Goal: Answer question/provide support

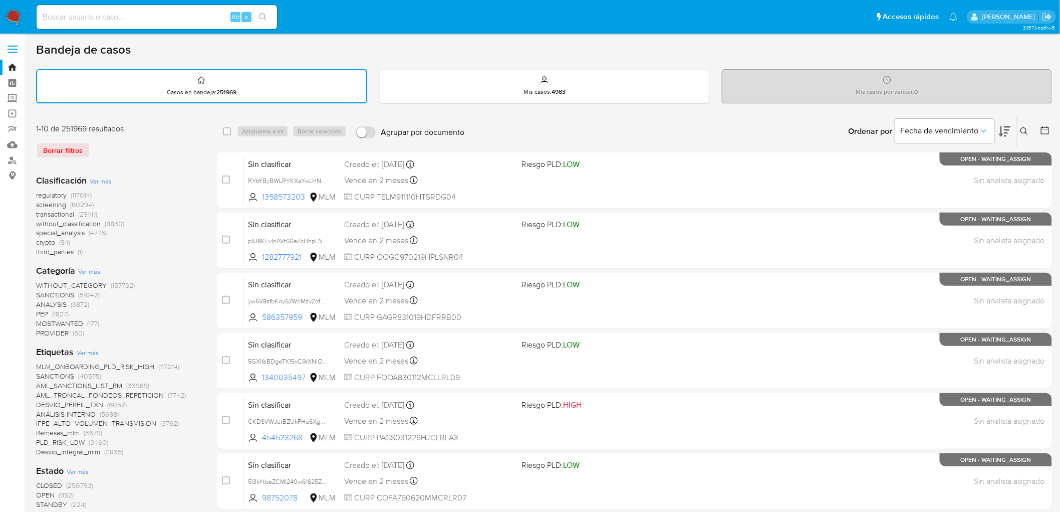
click at [14, 10] on img at bounding box center [13, 17] width 17 height 17
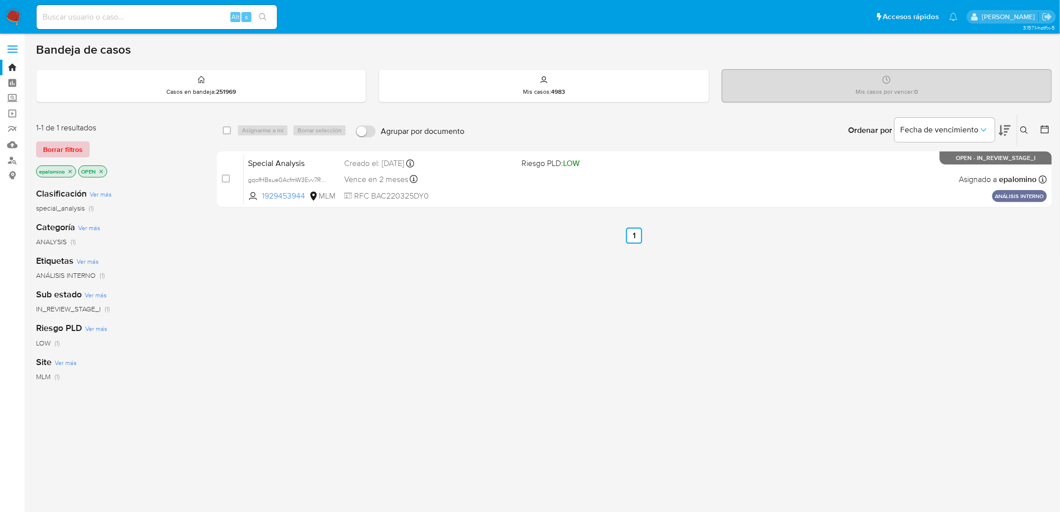
click at [58, 144] on span "Borrar filtros" at bounding box center [63, 149] width 40 height 14
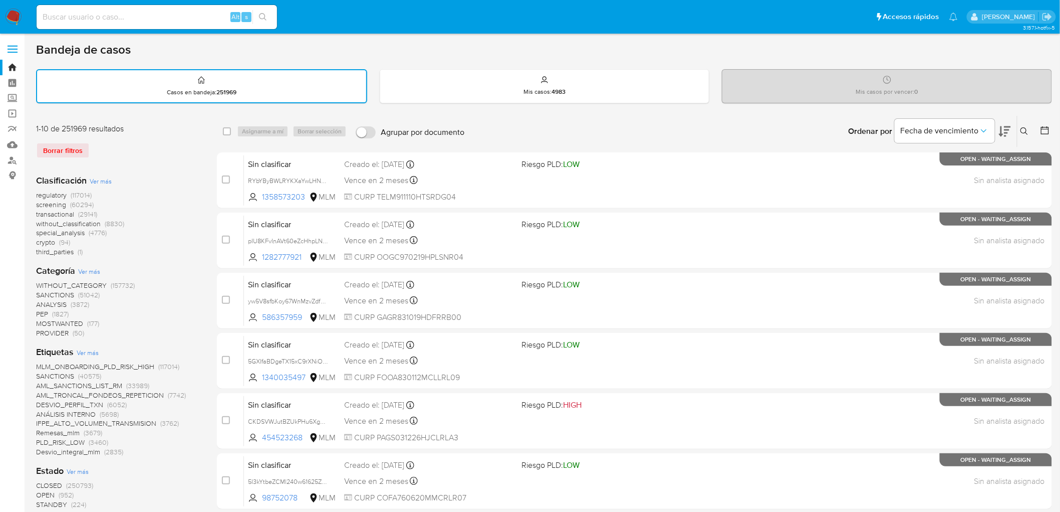
click at [1025, 128] on icon at bounding box center [1025, 131] width 8 height 8
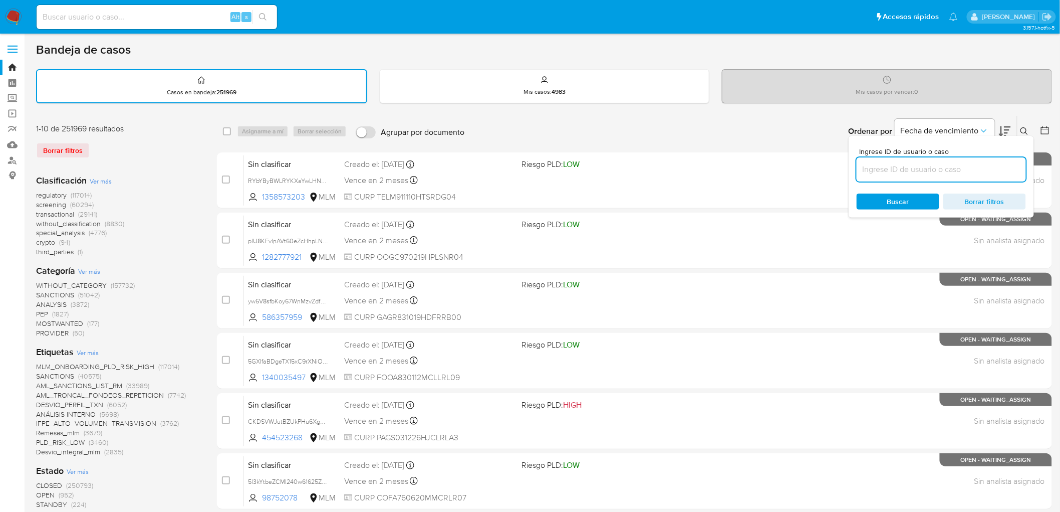
click at [919, 169] on input at bounding box center [941, 169] width 169 height 13
type input "1755276813"
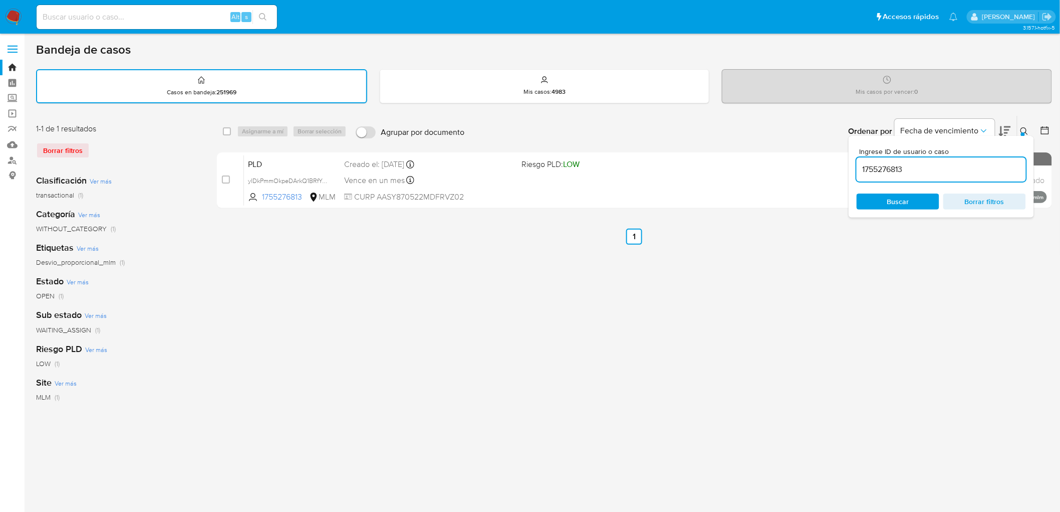
click at [1027, 130] on icon at bounding box center [1025, 131] width 8 height 8
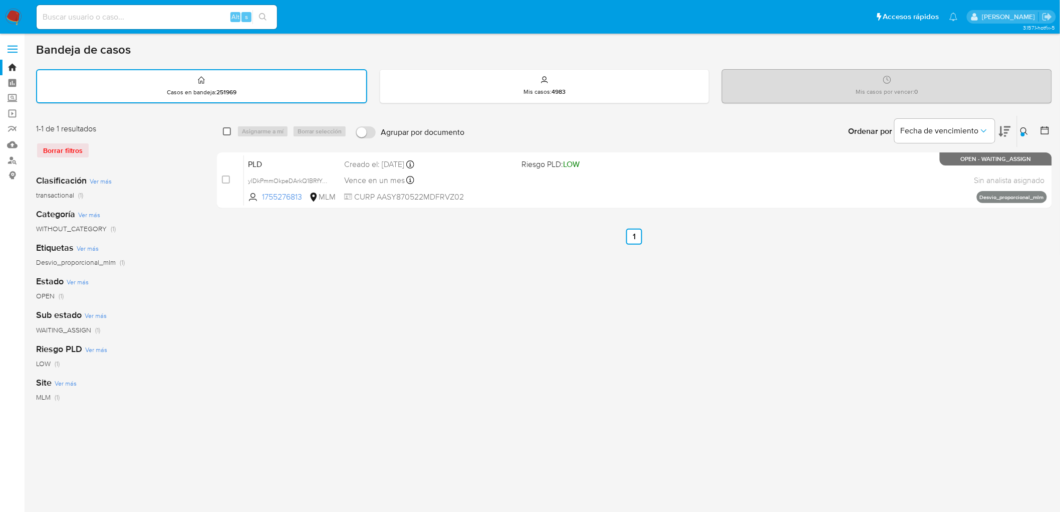
click at [226, 128] on input "checkbox" at bounding box center [227, 131] width 8 height 8
checkbox input "true"
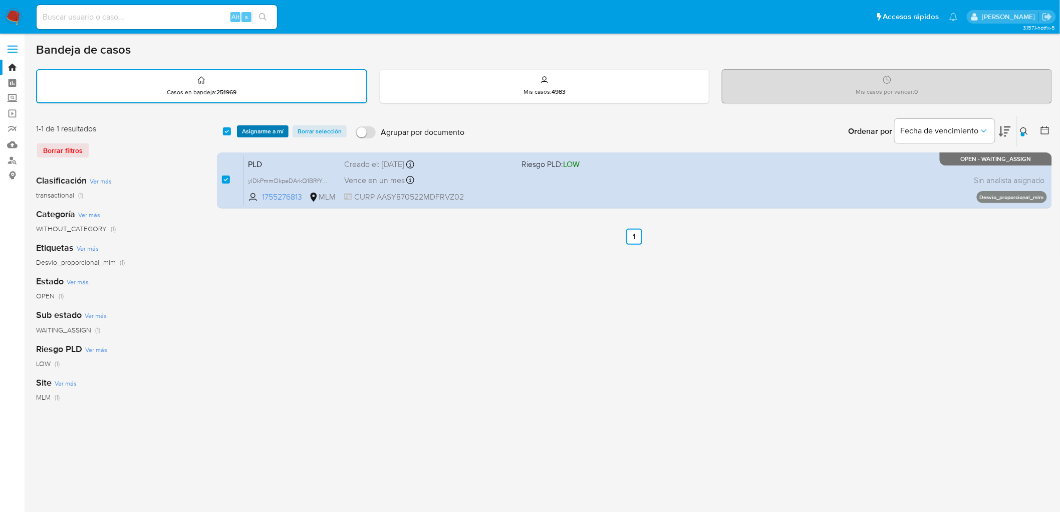
click at [253, 128] on span "Asignarme a mí" at bounding box center [263, 131] width 42 height 10
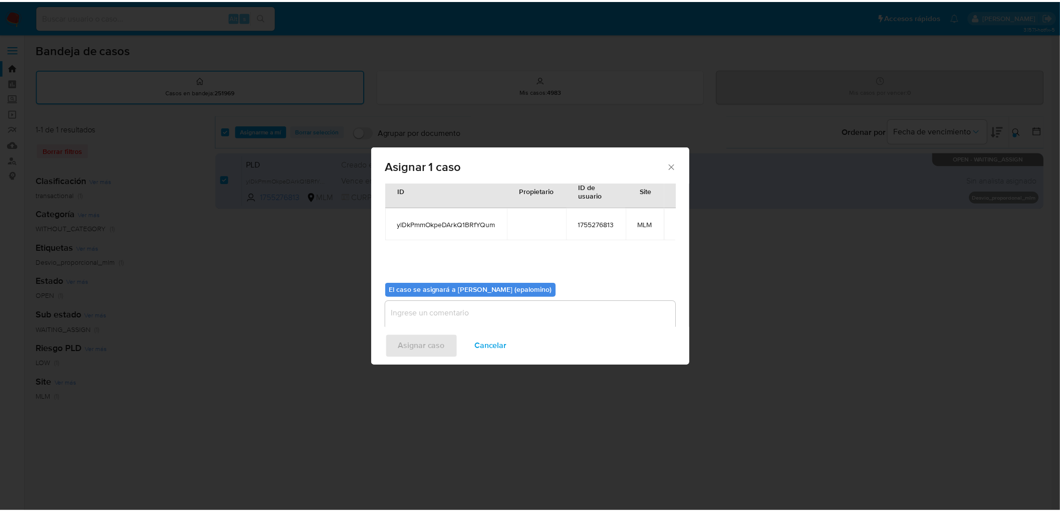
scroll to position [52, 0]
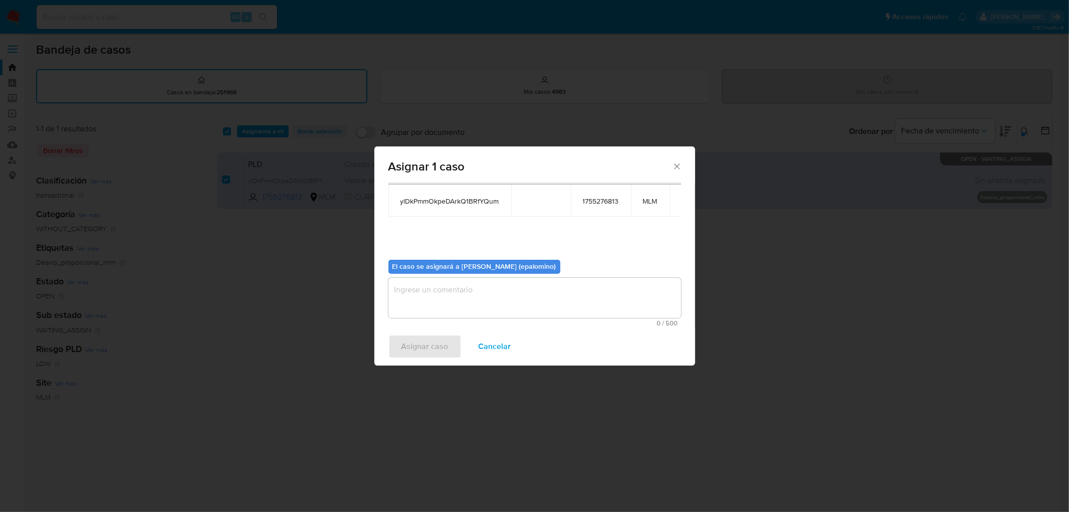
click at [442, 299] on textarea "assign-modal" at bounding box center [534, 298] width 293 height 40
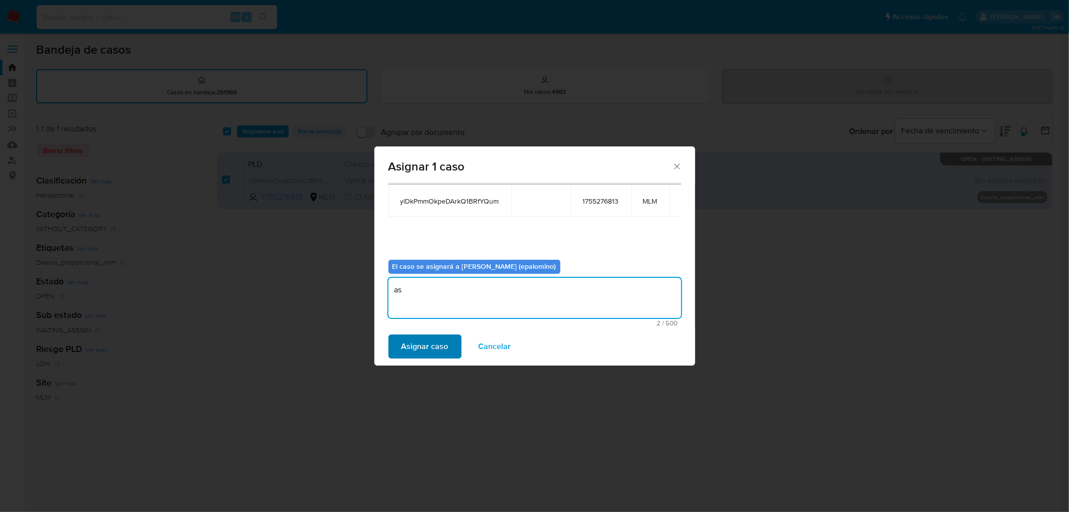
type textarea "as"
click at [429, 353] on span "Asignar caso" at bounding box center [424, 346] width 47 height 22
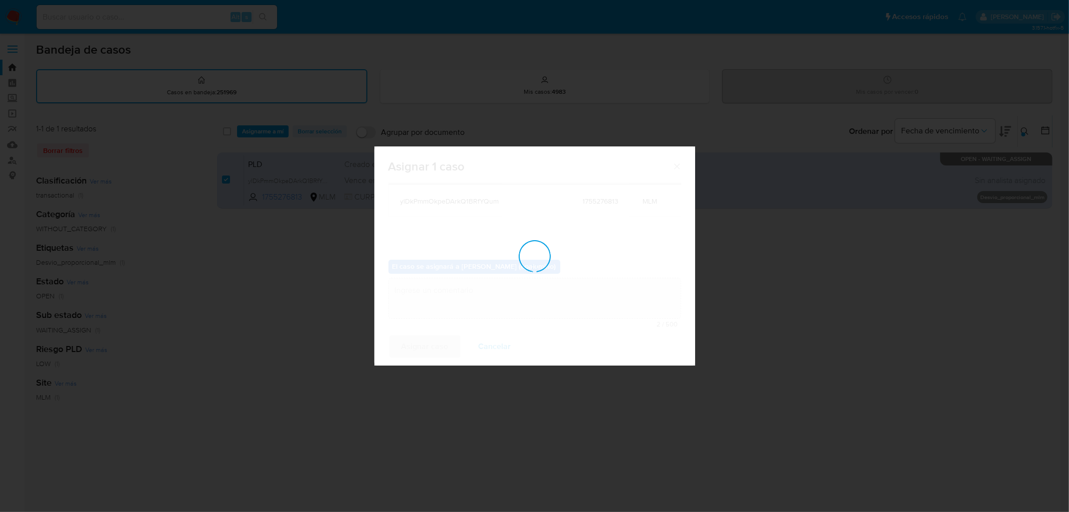
checkbox input "false"
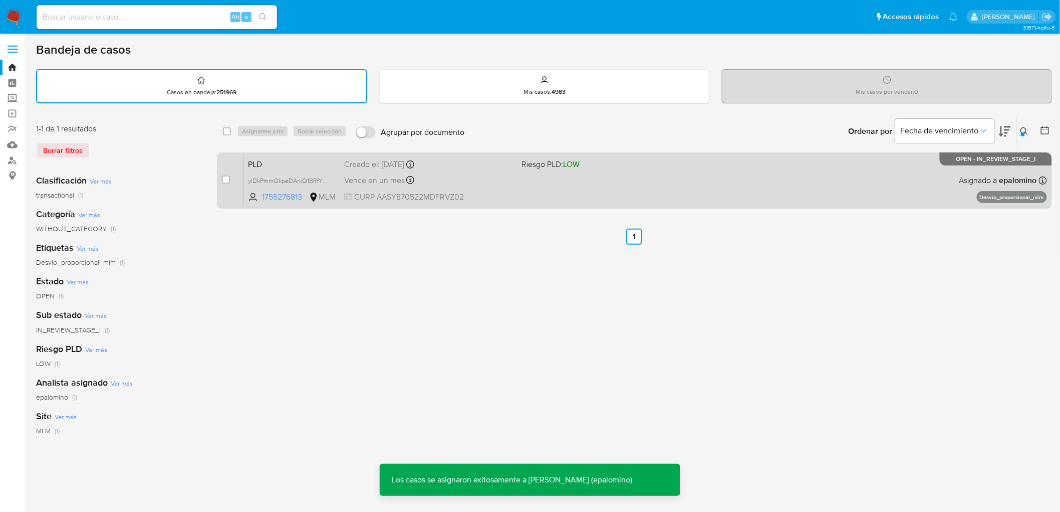
click at [271, 164] on span "PLD" at bounding box center [292, 163] width 88 height 13
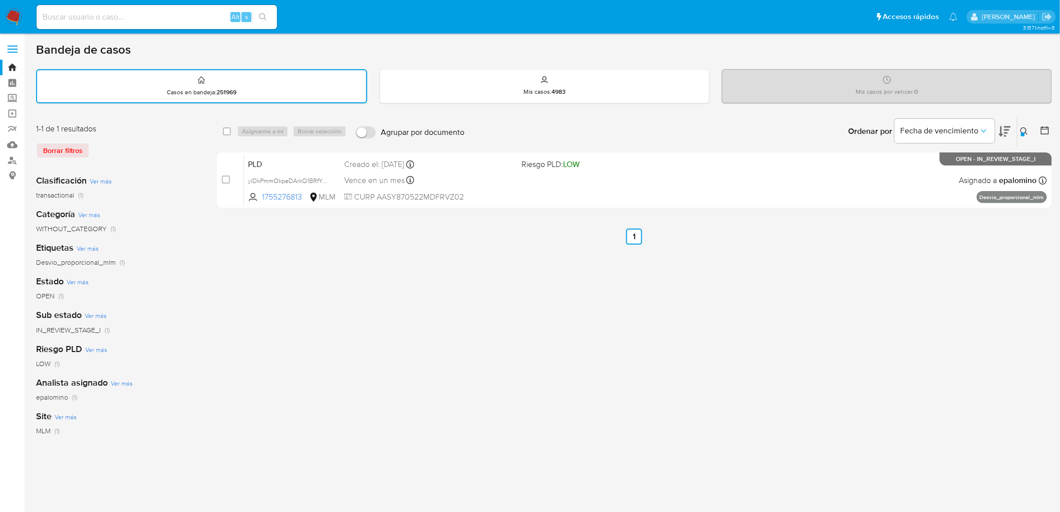
click at [15, 16] on img at bounding box center [13, 17] width 17 height 17
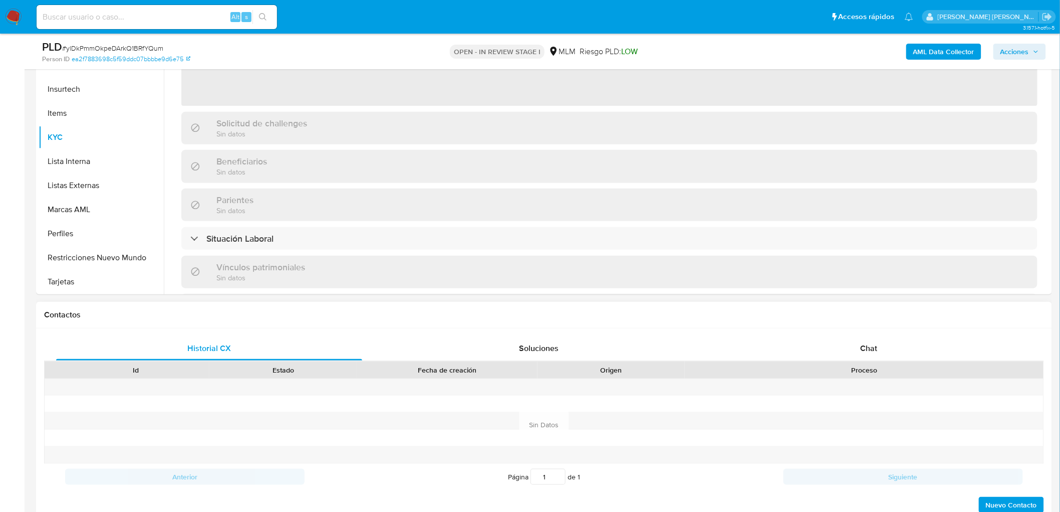
scroll to position [111, 0]
click at [877, 348] on span "Chat" at bounding box center [869, 348] width 17 height 12
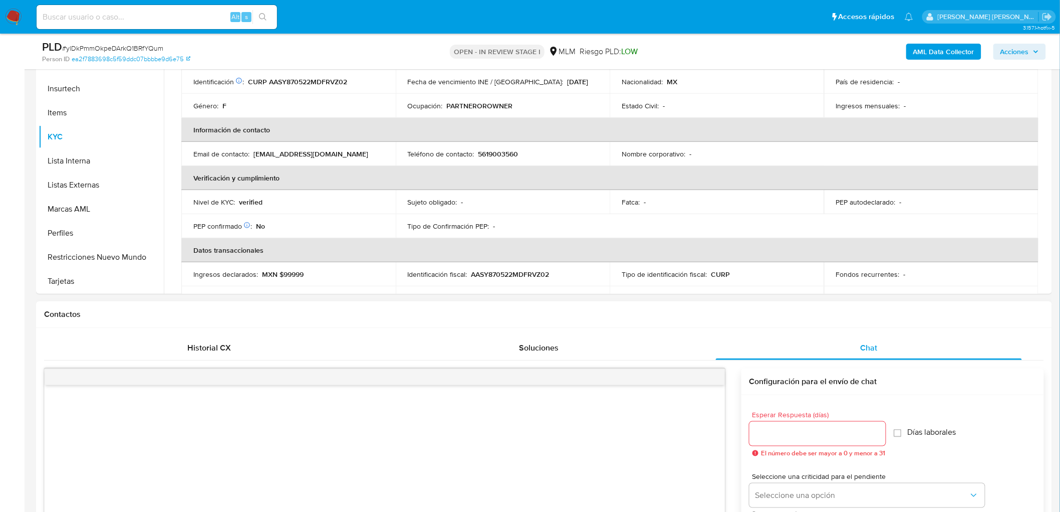
select select "10"
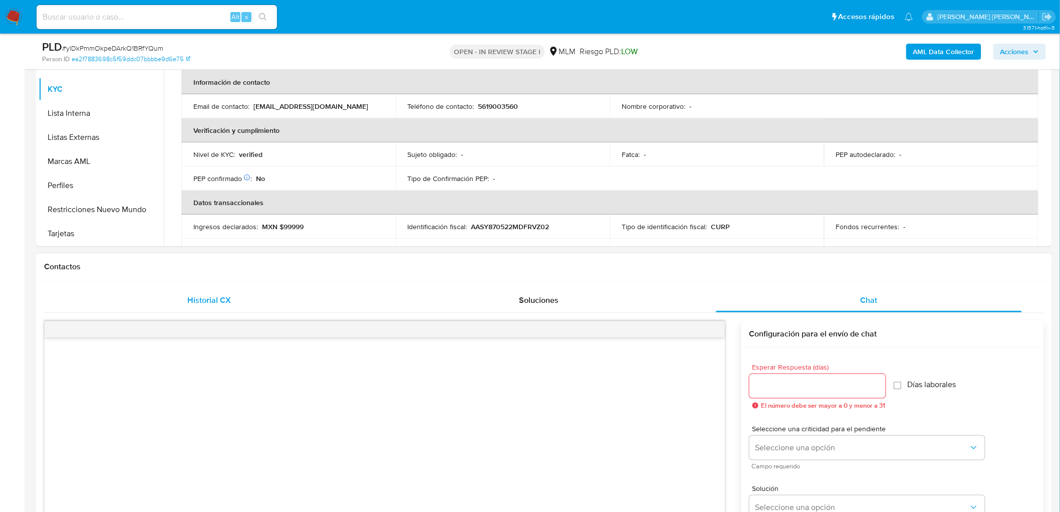
scroll to position [278, 0]
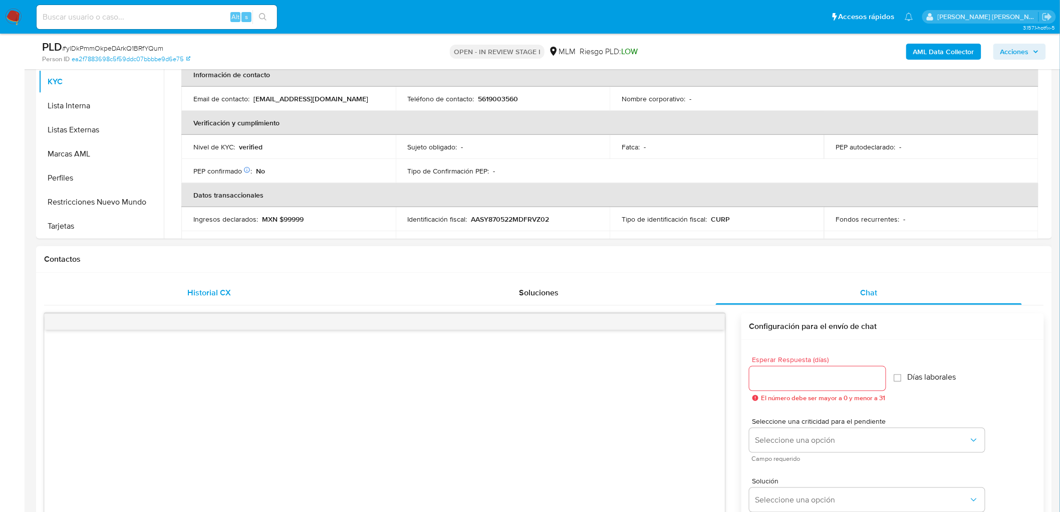
click at [206, 294] on span "Historial CX" at bounding box center [209, 293] width 44 height 12
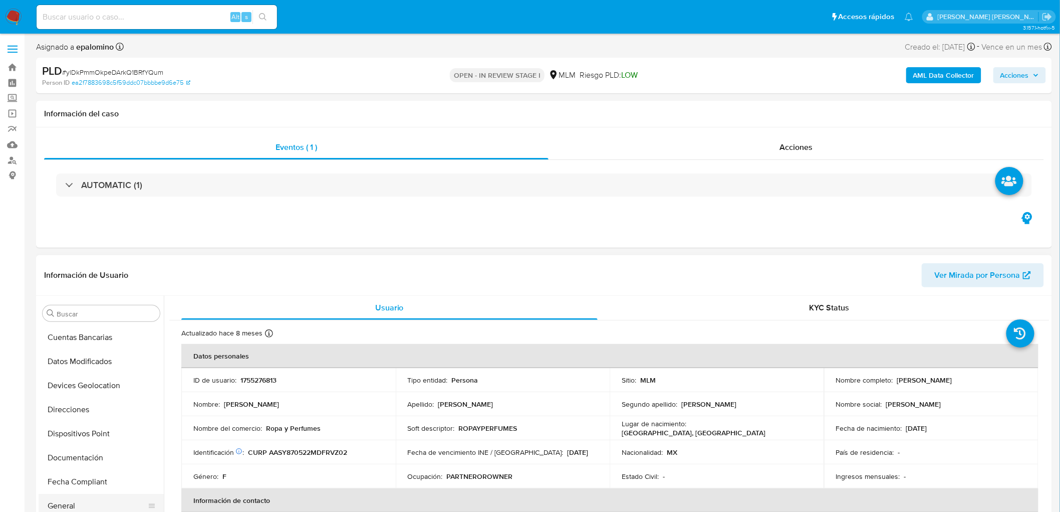
scroll to position [222, 0]
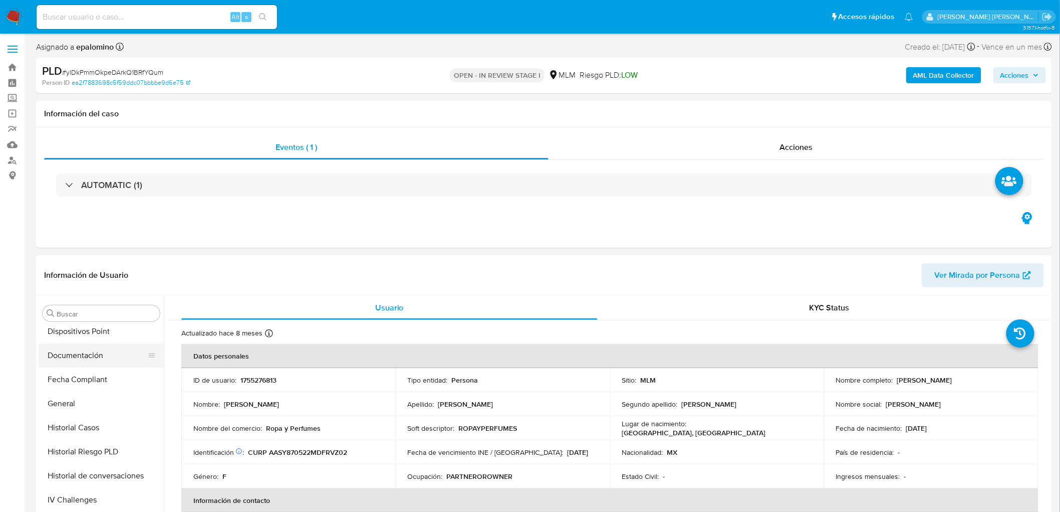
click at [100, 352] on button "Documentación" at bounding box center [97, 355] width 117 height 24
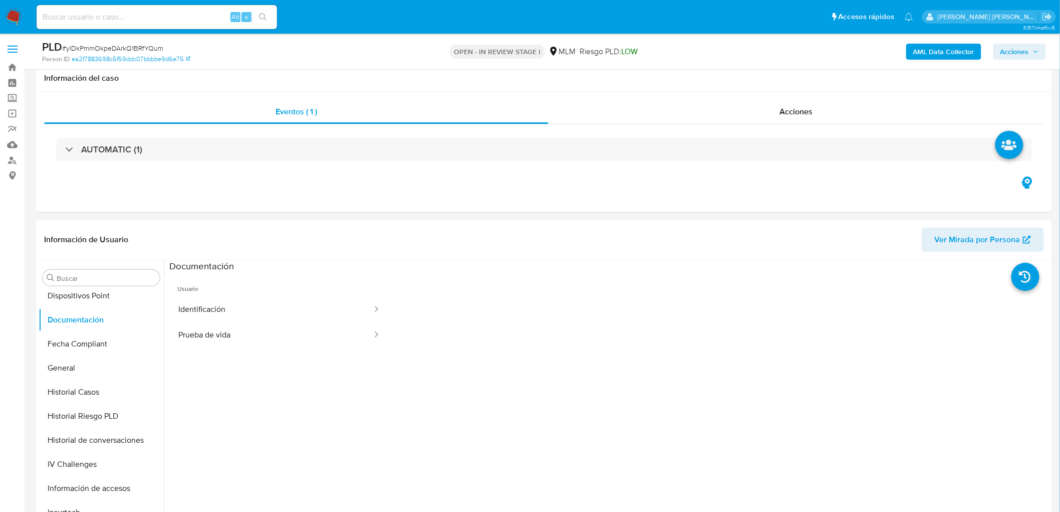
scroll to position [119, 0]
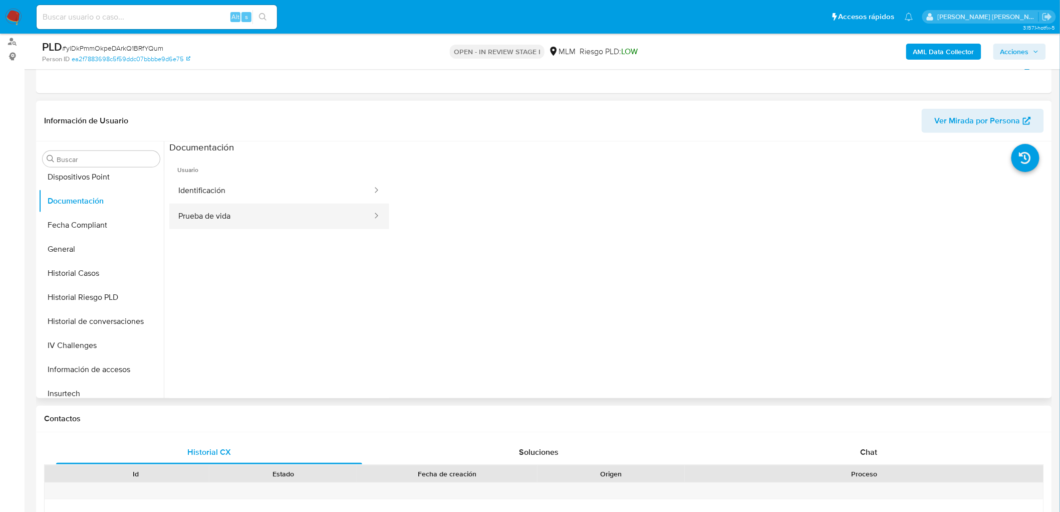
click at [293, 223] on button "Prueba de vida" at bounding box center [271, 216] width 204 height 26
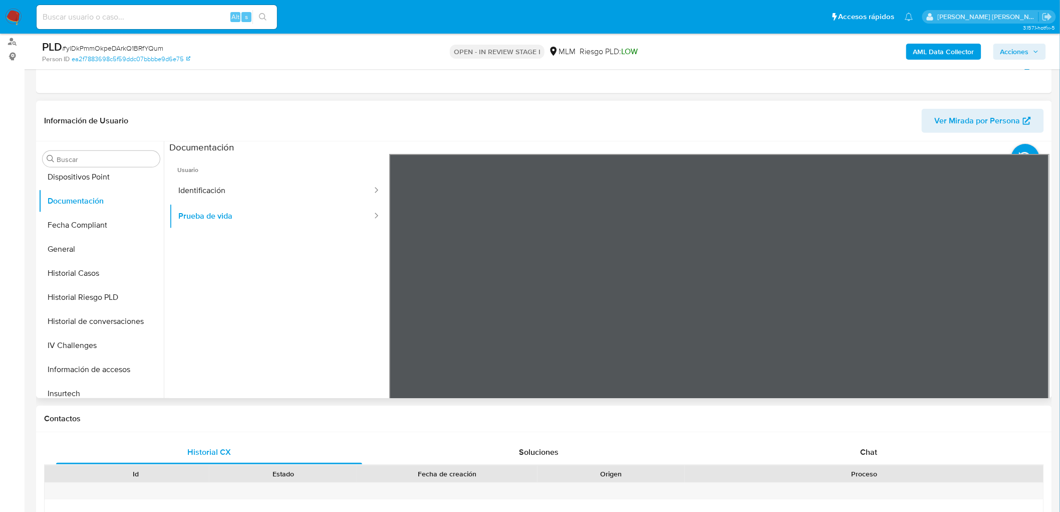
scroll to position [54, 0]
click at [271, 182] on button "Identificación" at bounding box center [271, 191] width 204 height 26
click at [1030, 313] on icon at bounding box center [1037, 317] width 20 height 20
click at [400, 313] on icon at bounding box center [402, 317] width 20 height 20
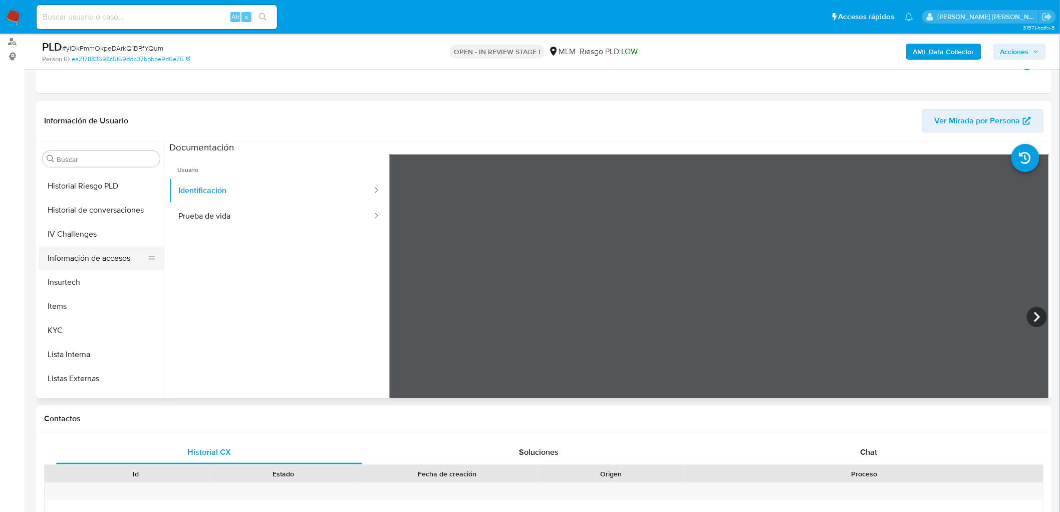
scroll to position [333, 0]
click at [69, 327] on button "KYC" at bounding box center [97, 331] width 117 height 24
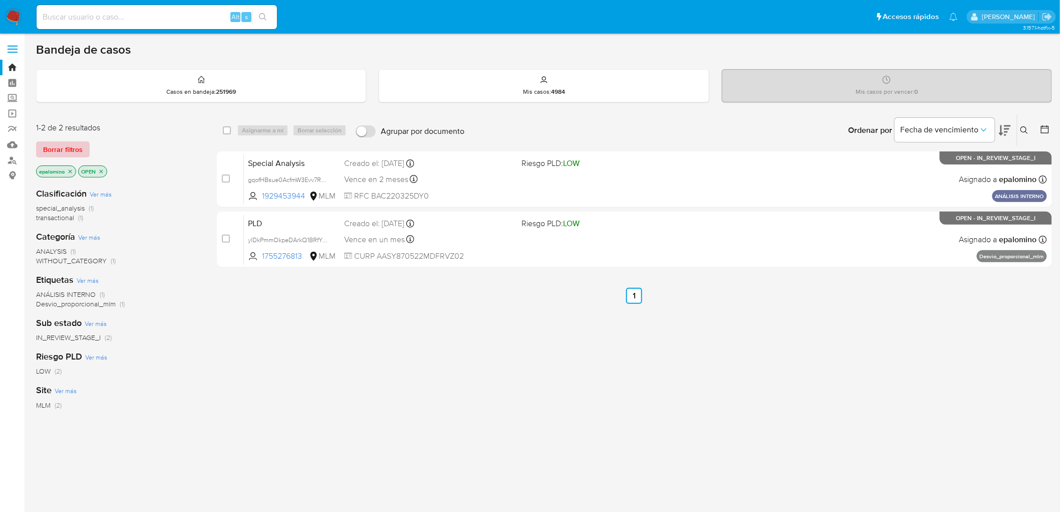
click at [69, 151] on span "Borrar filtros" at bounding box center [63, 149] width 40 height 14
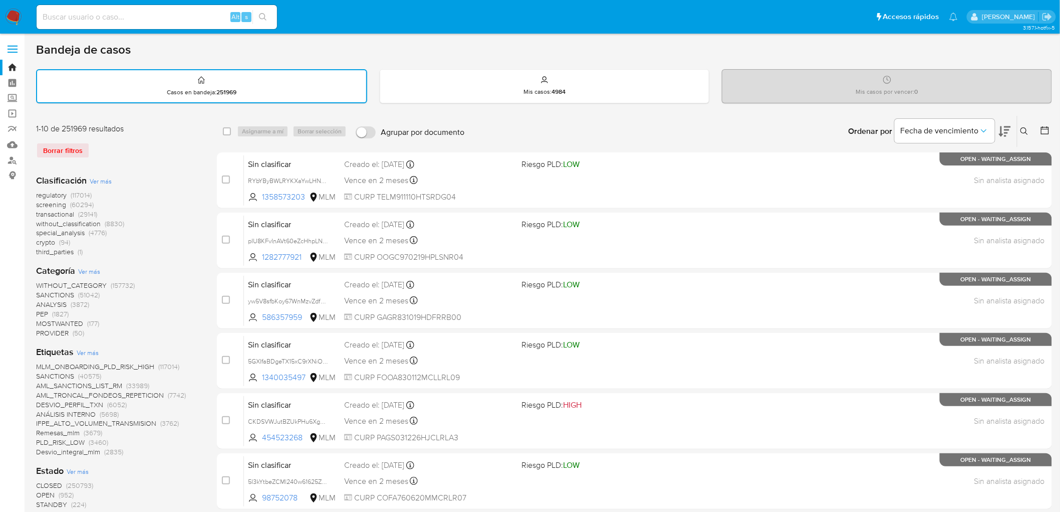
click at [1027, 128] on icon at bounding box center [1025, 131] width 8 height 8
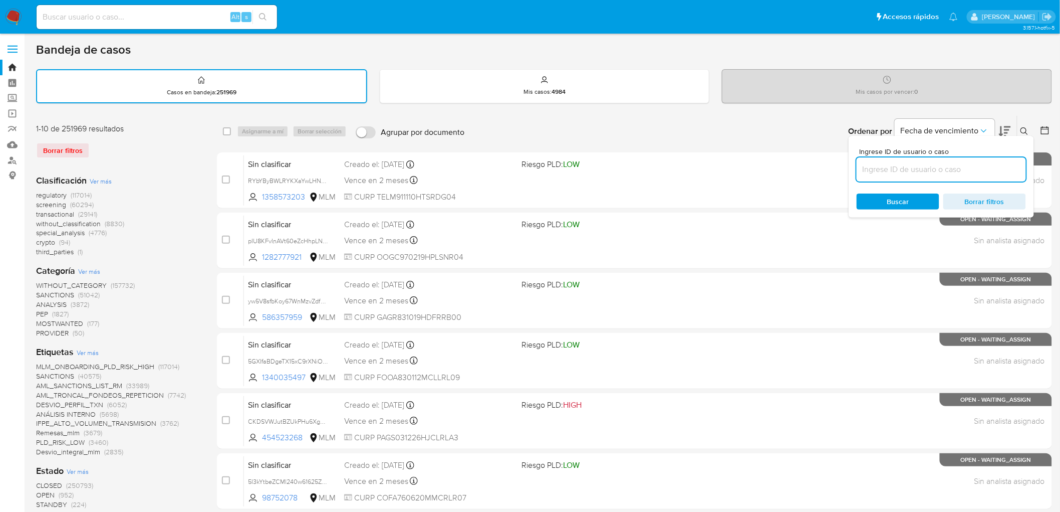
click at [890, 172] on input at bounding box center [941, 169] width 169 height 13
type input "1755276813"
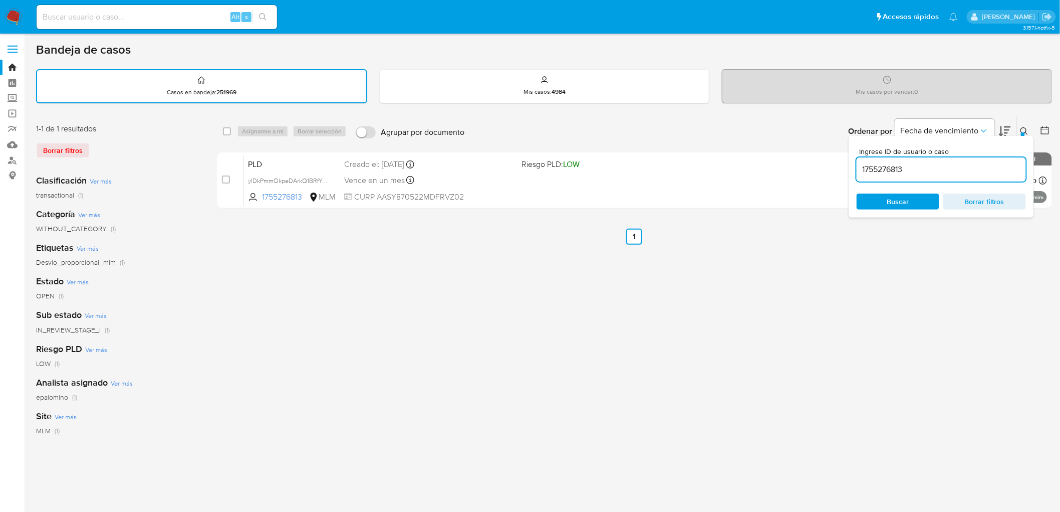
click at [1029, 129] on button at bounding box center [1026, 131] width 17 height 12
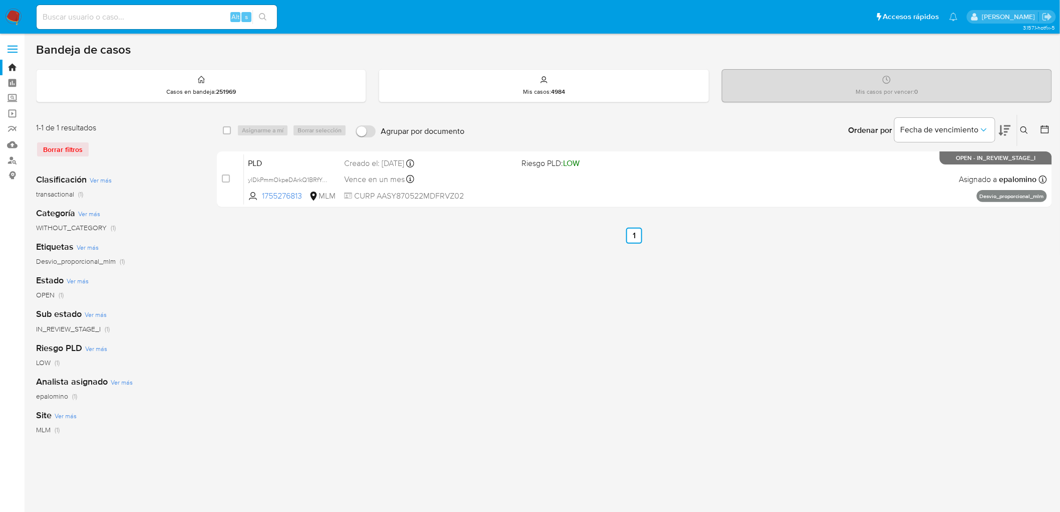
click at [9, 18] on img at bounding box center [13, 17] width 17 height 17
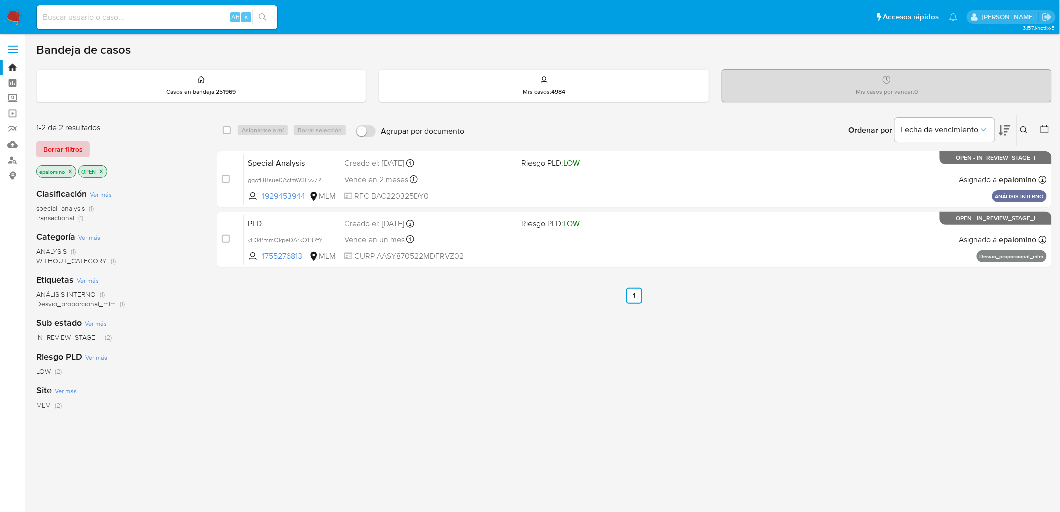
click at [47, 147] on span "Borrar filtros" at bounding box center [63, 149] width 40 height 14
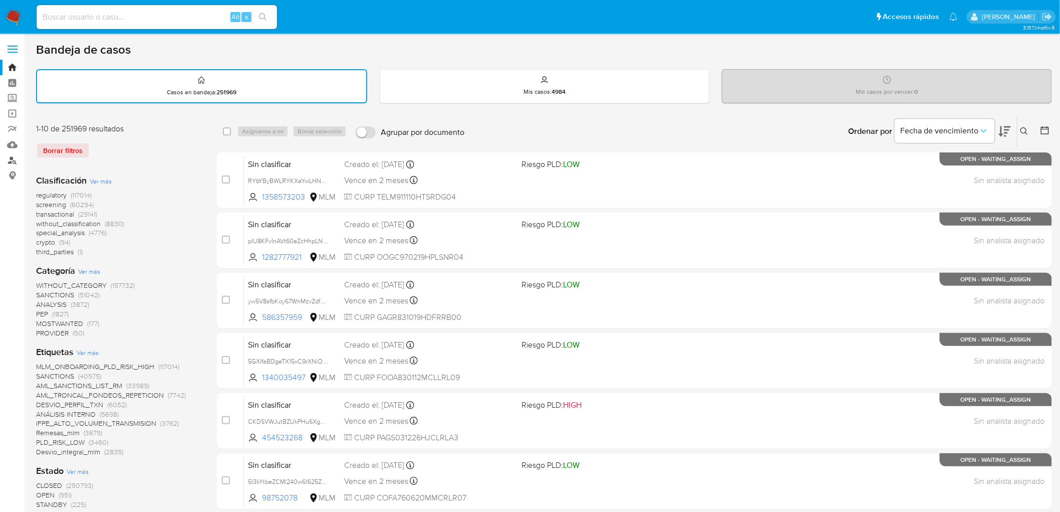
click at [9, 161] on link "Buscador de personas" at bounding box center [59, 160] width 119 height 16
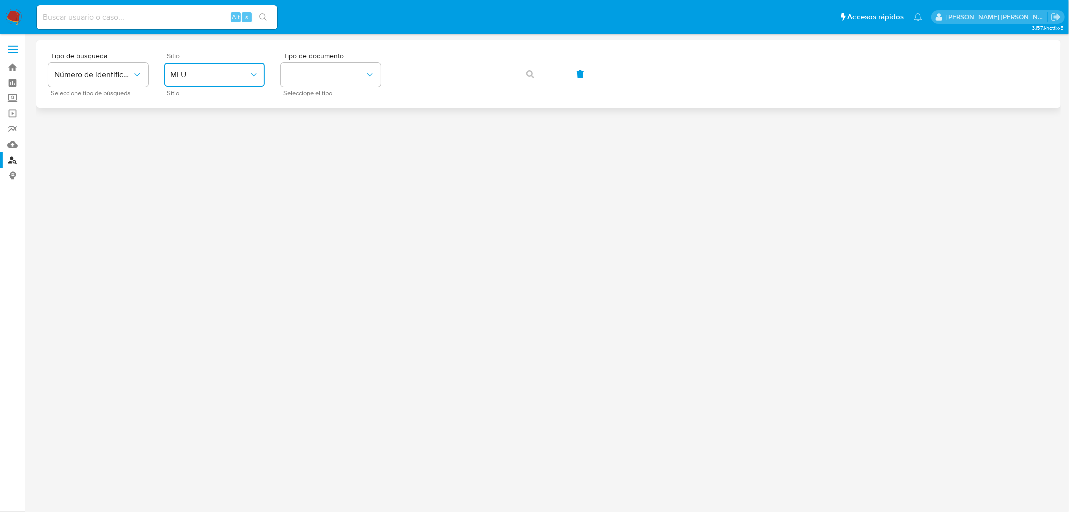
click at [246, 77] on span "MLU" at bounding box center [209, 75] width 78 height 10
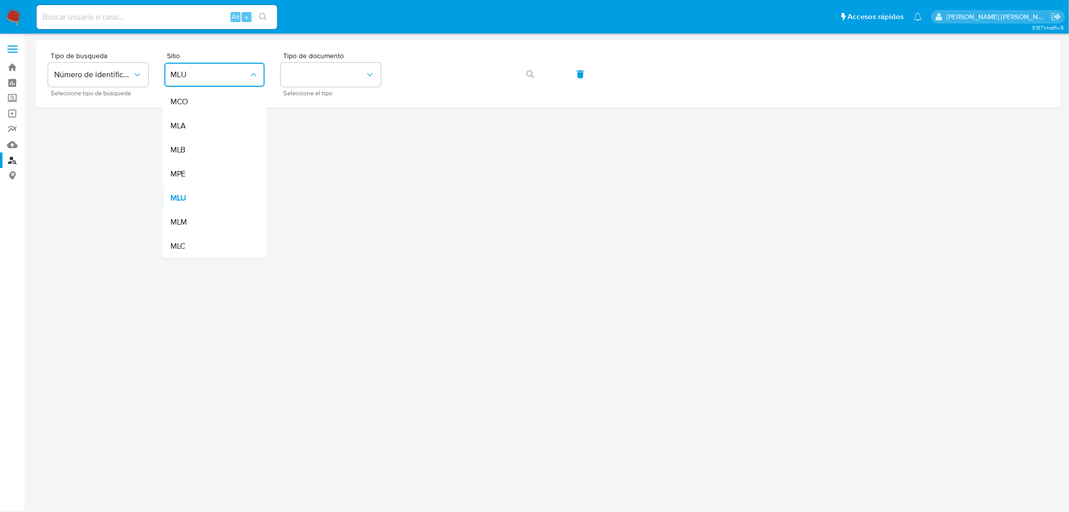
click at [191, 215] on div "MLM" at bounding box center [211, 222] width 82 height 24
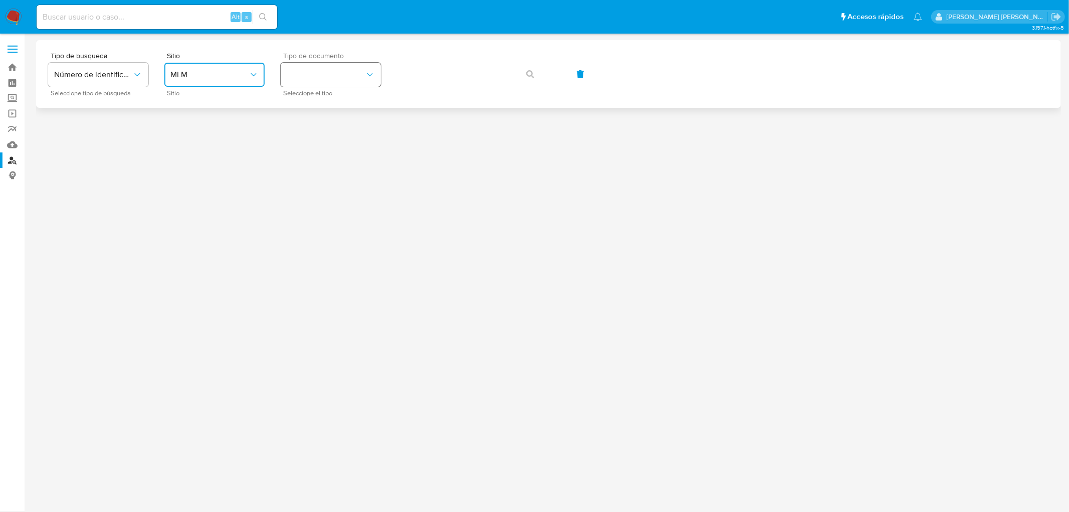
click at [360, 75] on button "identificationType" at bounding box center [331, 75] width 100 height 24
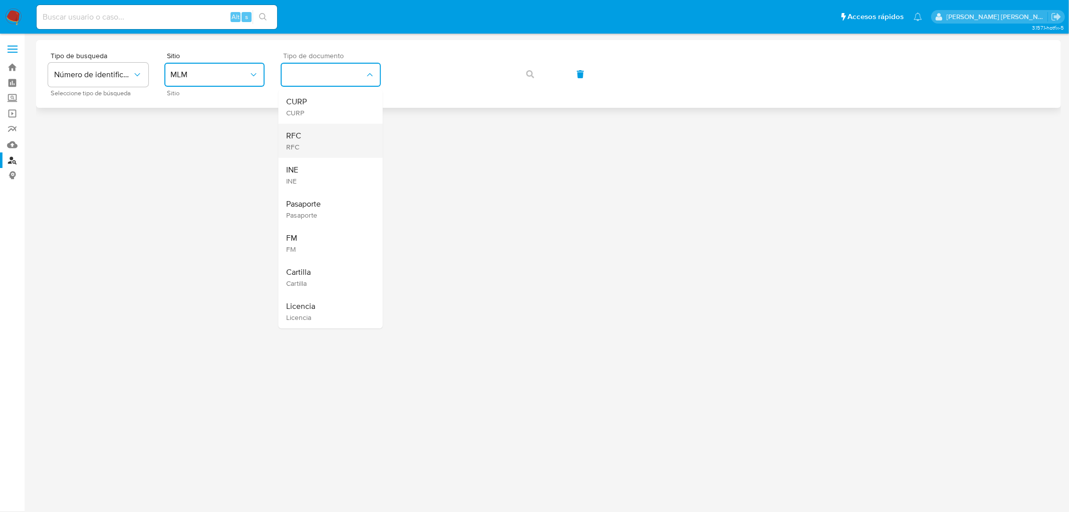
click at [332, 142] on div "RFC RFC" at bounding box center [328, 141] width 82 height 34
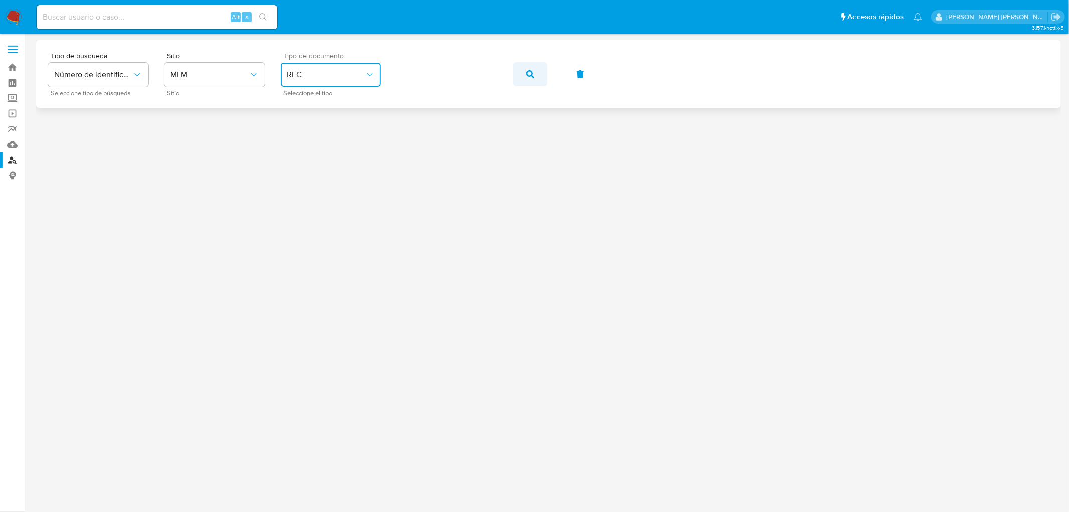
click at [527, 74] on icon "button" at bounding box center [530, 74] width 8 height 8
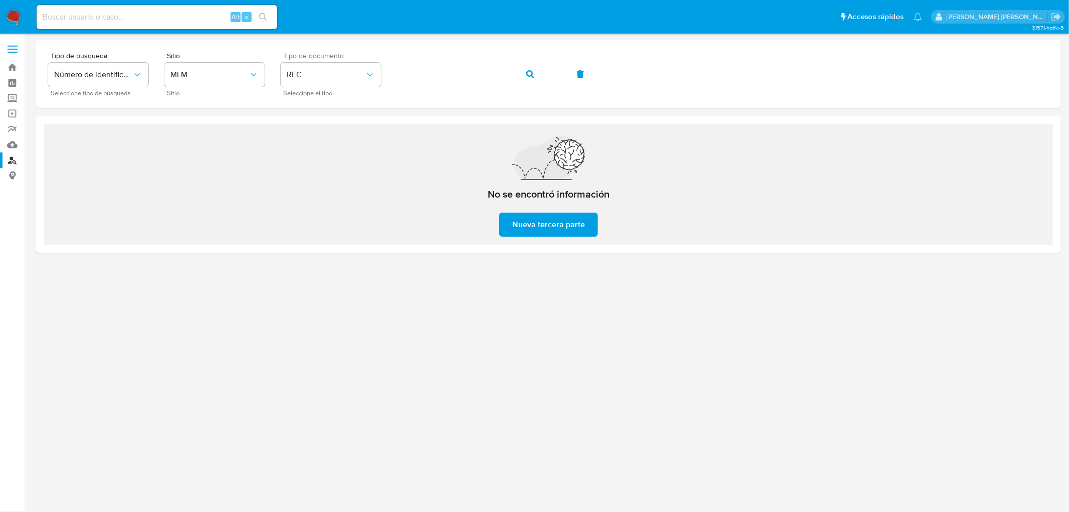
click at [19, 13] on img at bounding box center [13, 17] width 17 height 17
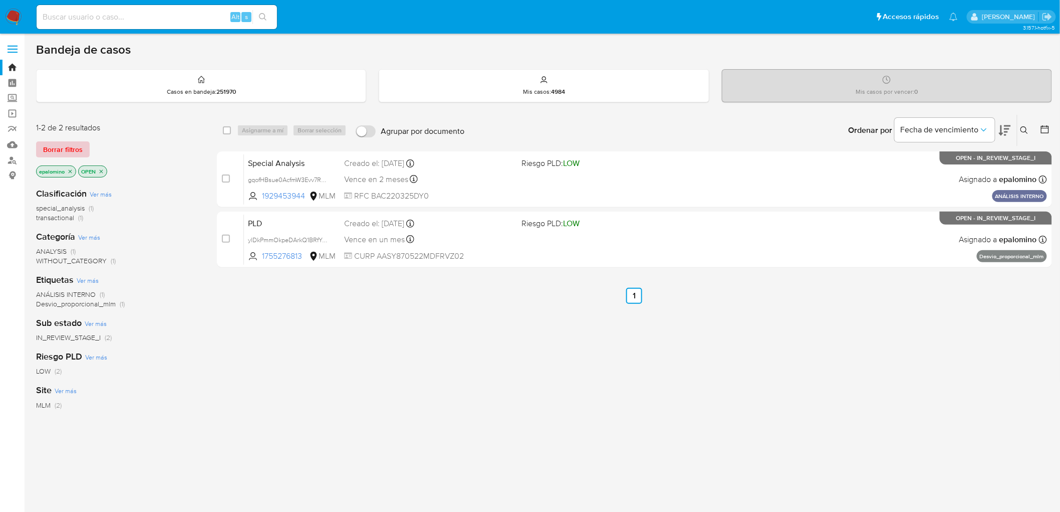
click at [56, 148] on span "Borrar filtros" at bounding box center [63, 149] width 40 height 14
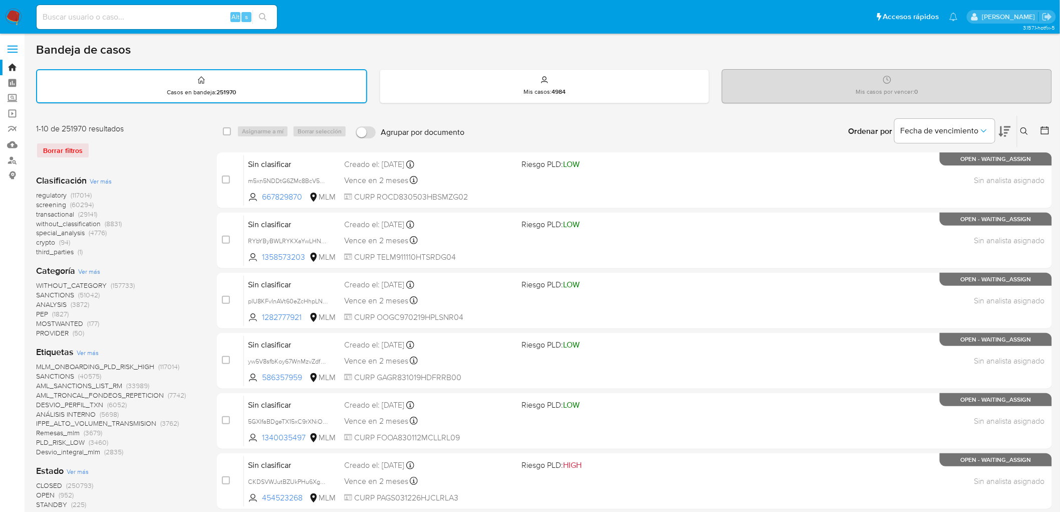
click at [1026, 127] on icon at bounding box center [1025, 131] width 8 height 8
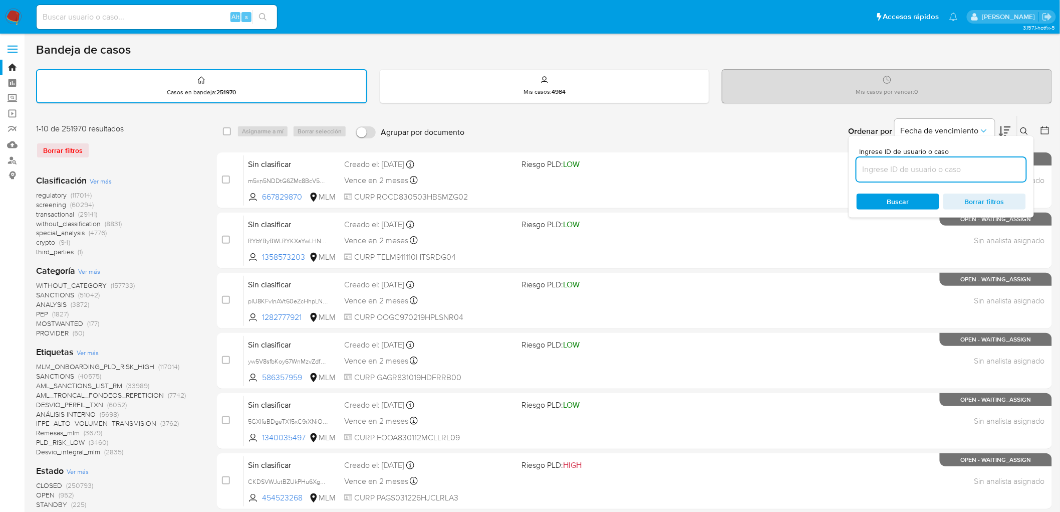
click at [904, 173] on input at bounding box center [941, 169] width 169 height 13
type input "1755276813"
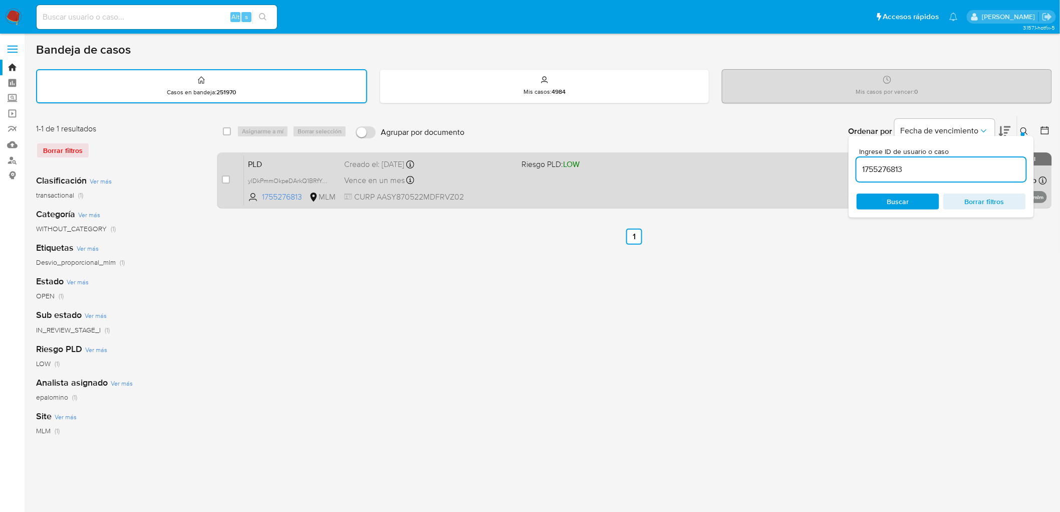
click at [264, 159] on span "PLD" at bounding box center [292, 163] width 88 height 13
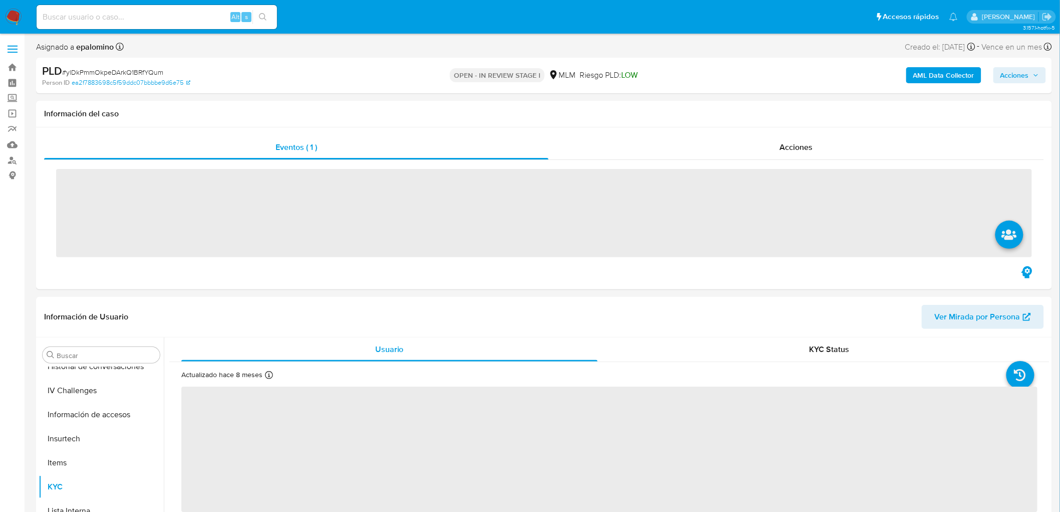
scroll to position [423, 0]
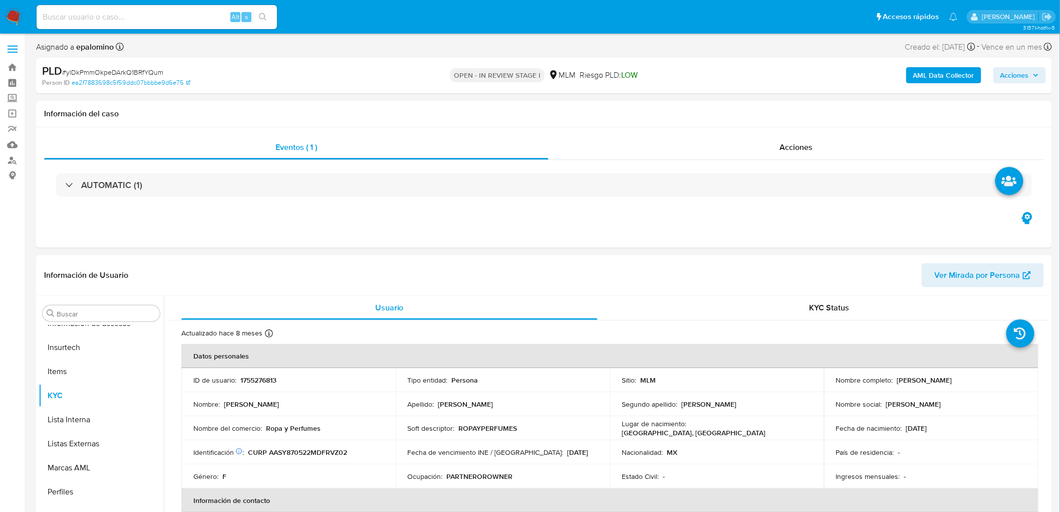
select select "10"
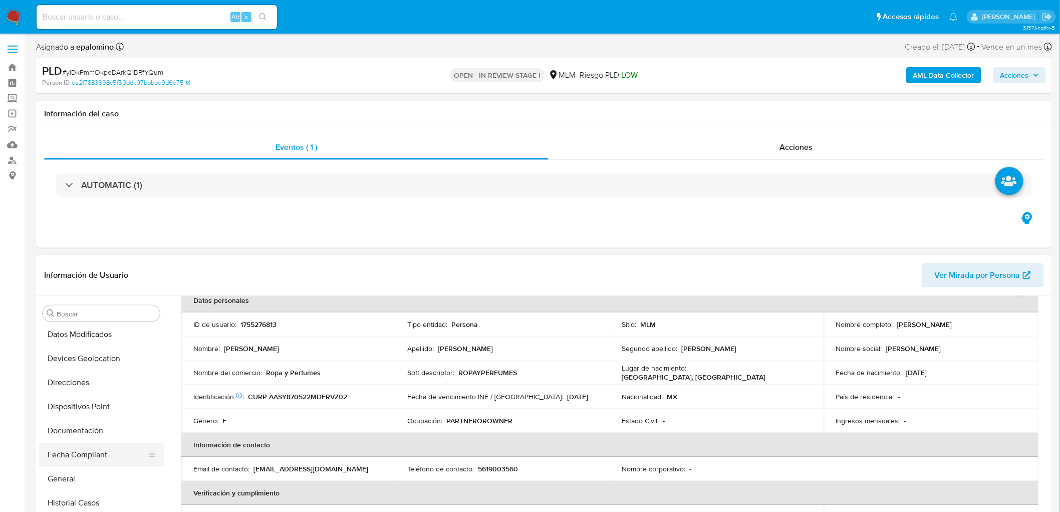
scroll to position [144, 0]
click at [120, 366] on button "Devices Geolocation" at bounding box center [97, 361] width 117 height 24
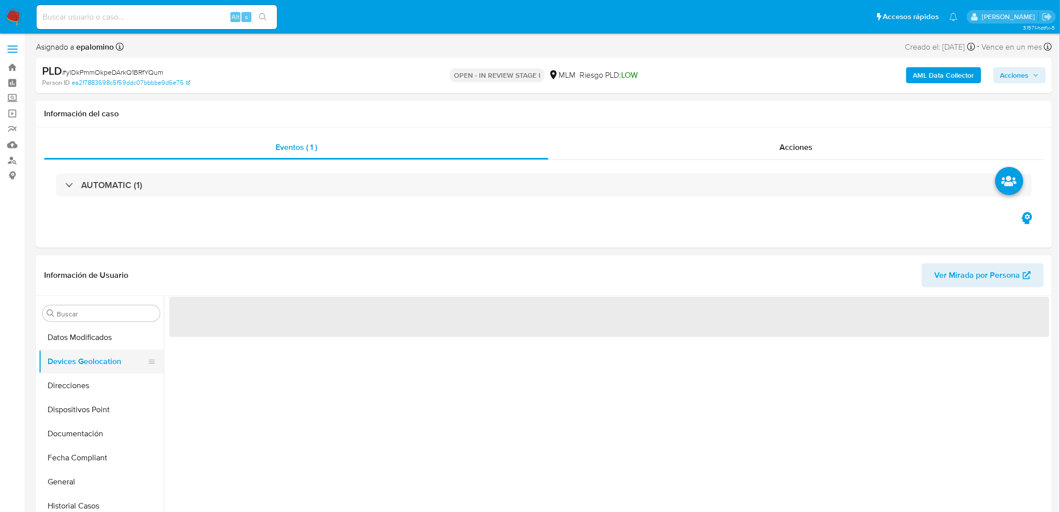
scroll to position [0, 0]
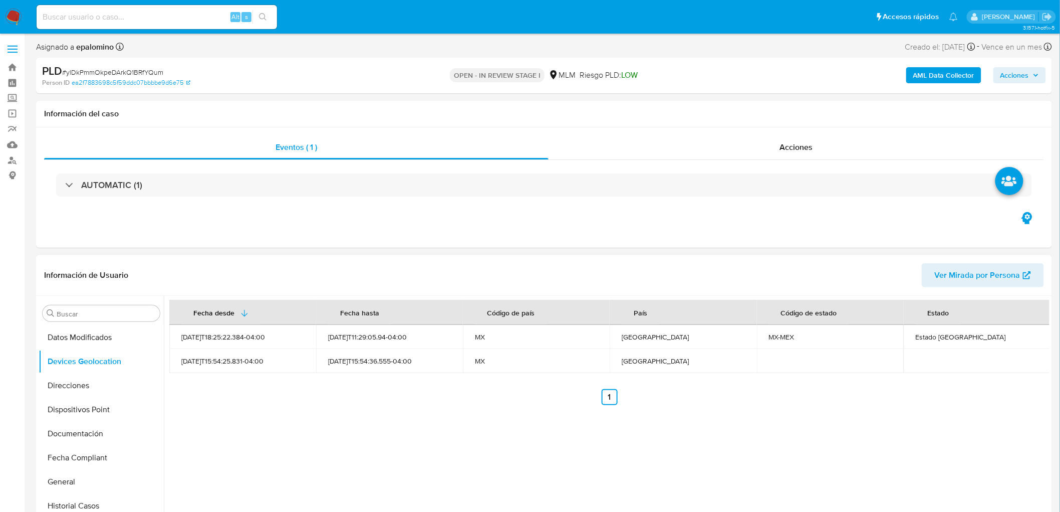
click at [427, 470] on div "Fecha desde Fecha hasta Código de país País Código de estado Estado 2024-08-09T…" at bounding box center [607, 424] width 886 height 257
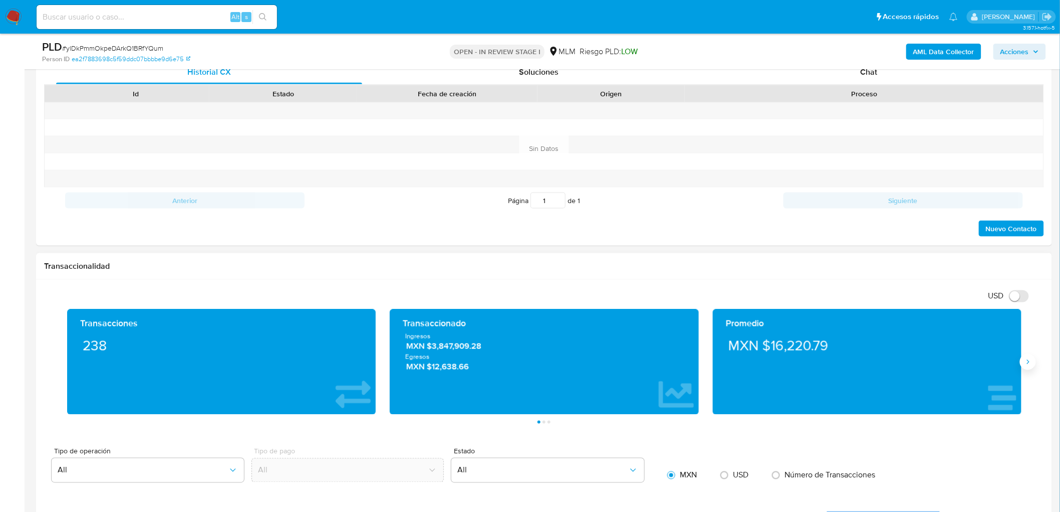
scroll to position [501, 0]
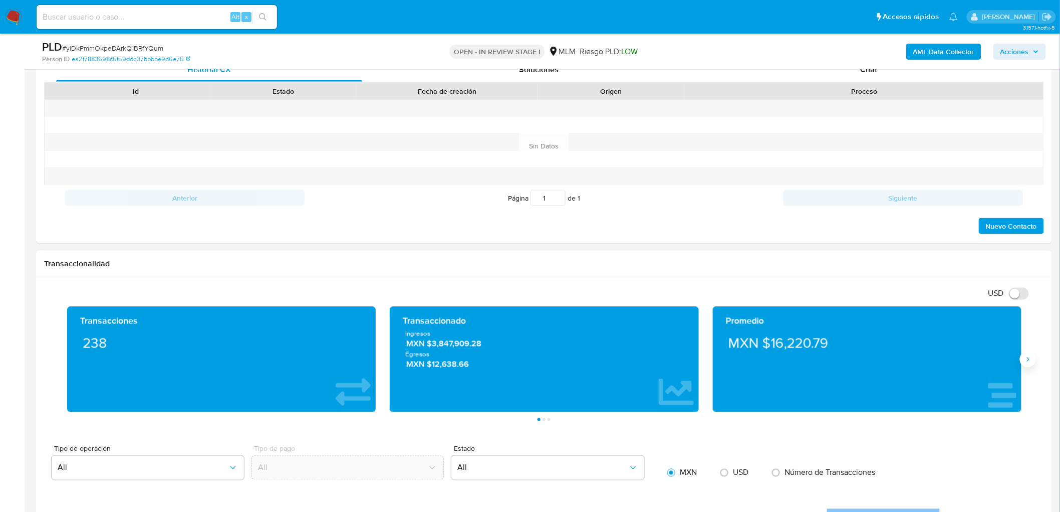
click at [1030, 363] on icon "Siguiente" at bounding box center [1028, 359] width 8 height 8
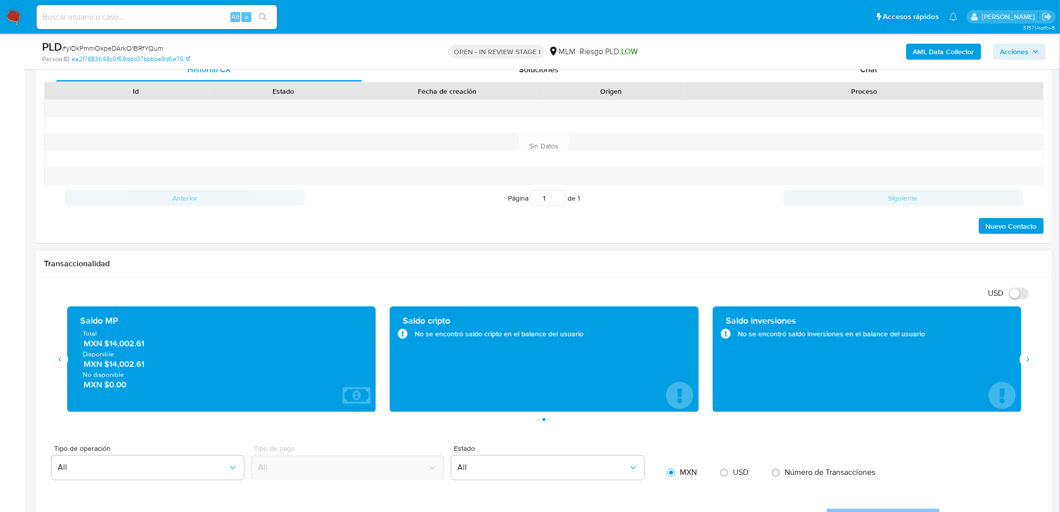
drag, startPoint x: 106, startPoint y: 363, endPoint x: 156, endPoint y: 366, distance: 50.2
click at [155, 367] on span "MXN $14,002.61" at bounding box center [222, 364] width 277 height 12
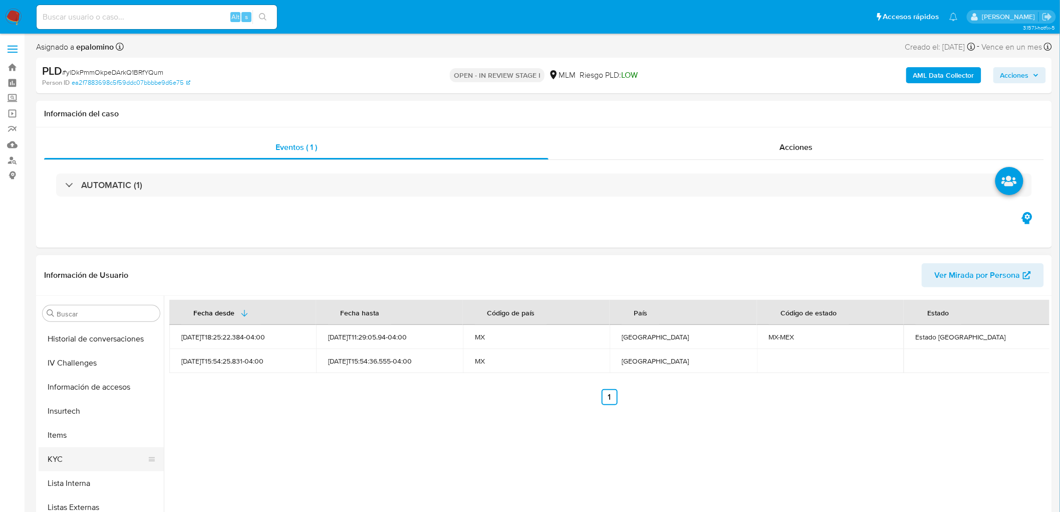
scroll to position [422, 0]
click at [76, 397] on button "KYC" at bounding box center [97, 396] width 117 height 24
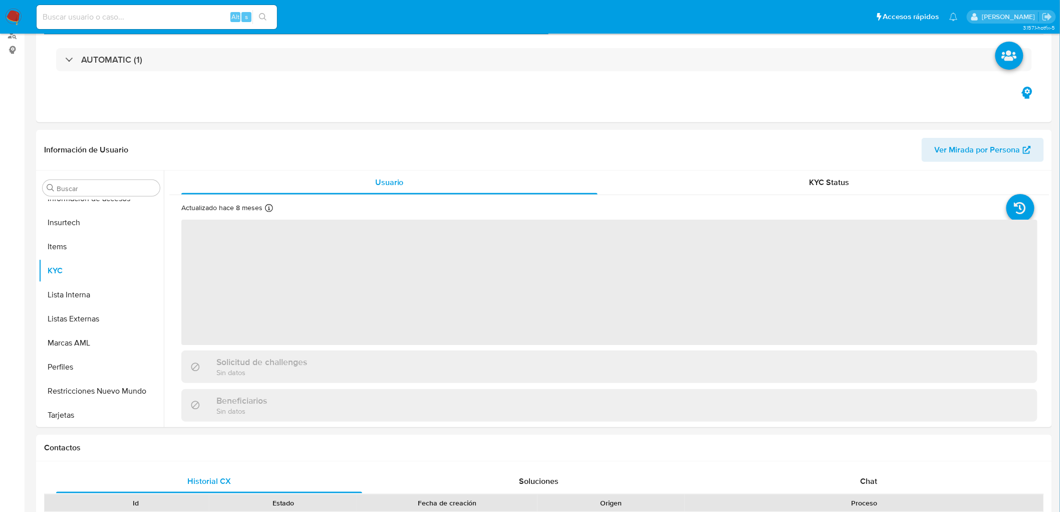
scroll to position [139, 0]
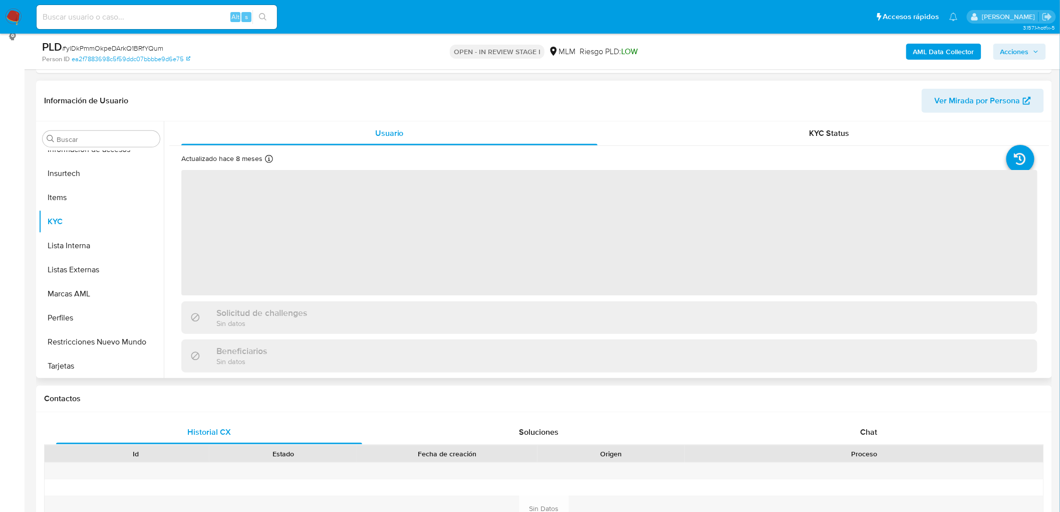
click at [680, 264] on span "‌" at bounding box center [609, 232] width 856 height 125
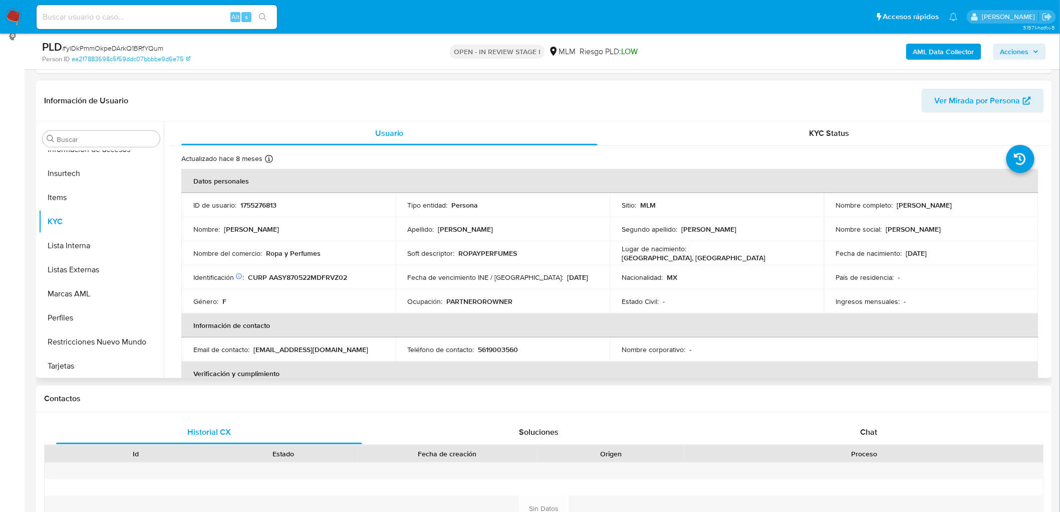
click at [671, 283] on td "Nacionalidad : MX" at bounding box center [717, 277] width 214 height 24
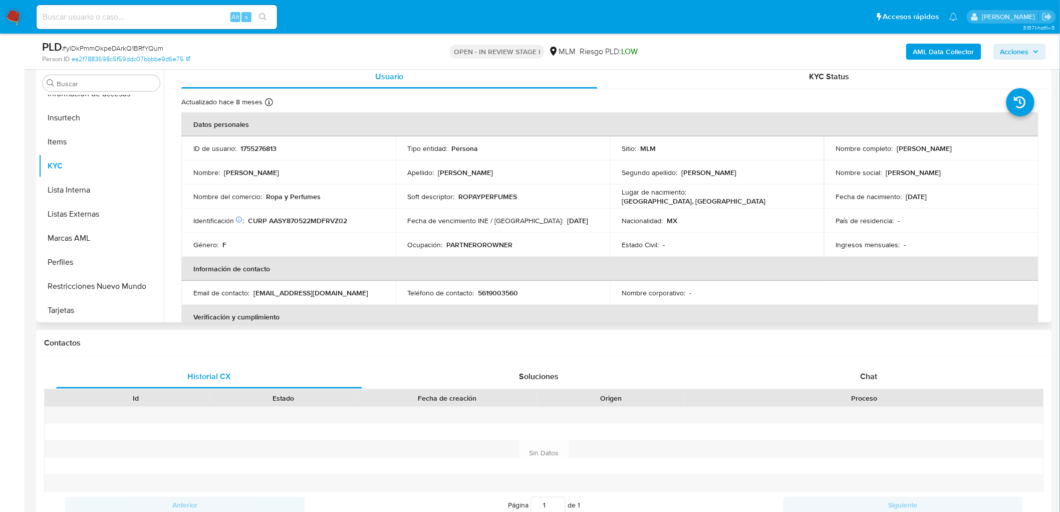
scroll to position [0, 0]
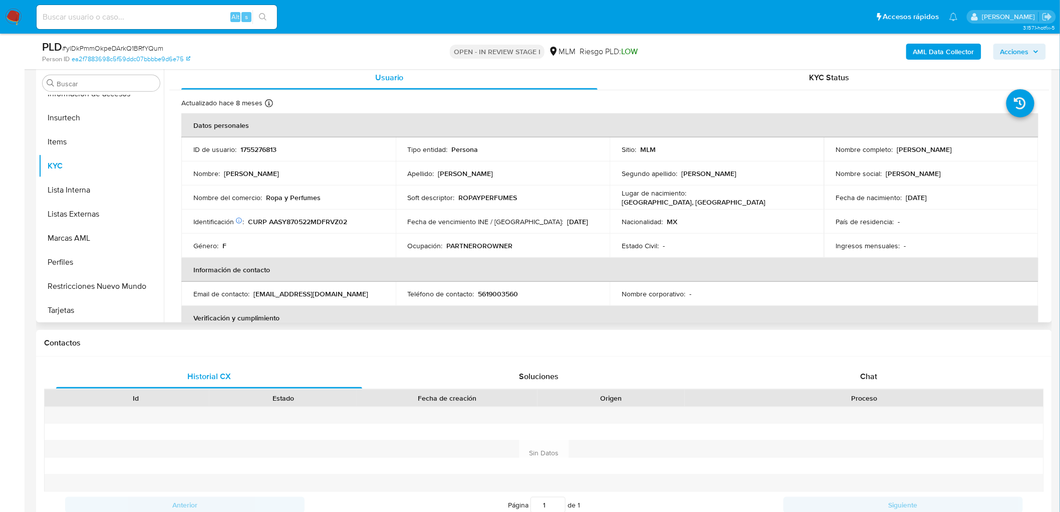
drag, startPoint x: 980, startPoint y: 147, endPoint x: 893, endPoint y: 148, distance: 86.7
click at [893, 148] on div "Nombre completo : Yazmin Arratia Saavedra" at bounding box center [931, 149] width 190 height 9
copy div "[PERSON_NAME]"
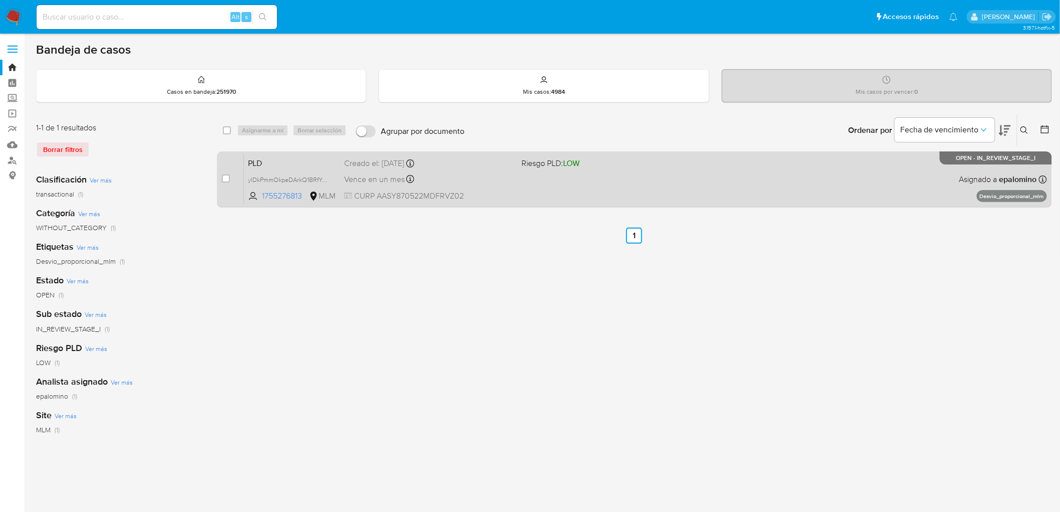
click at [255, 164] on span "PLD" at bounding box center [292, 162] width 88 height 13
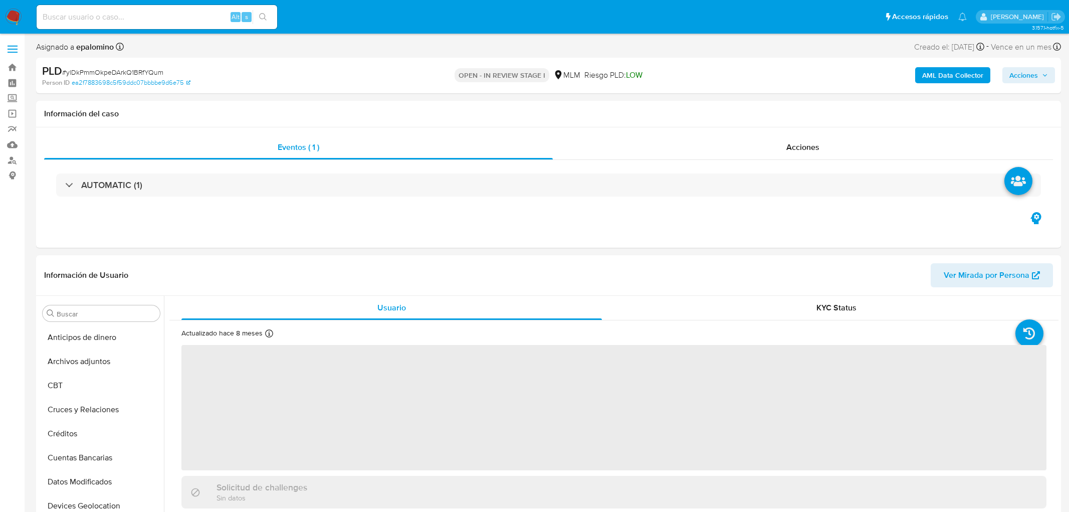
select select "10"
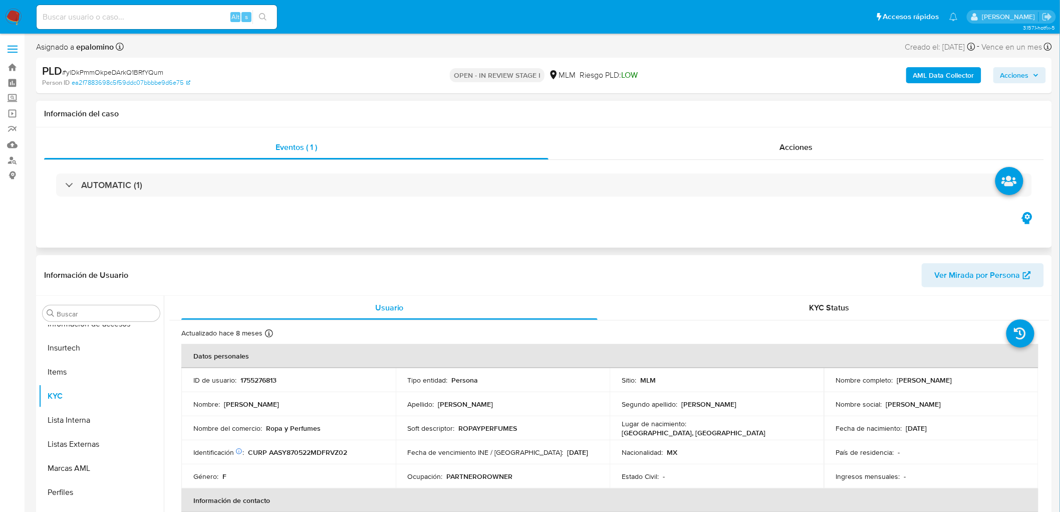
scroll to position [423, 0]
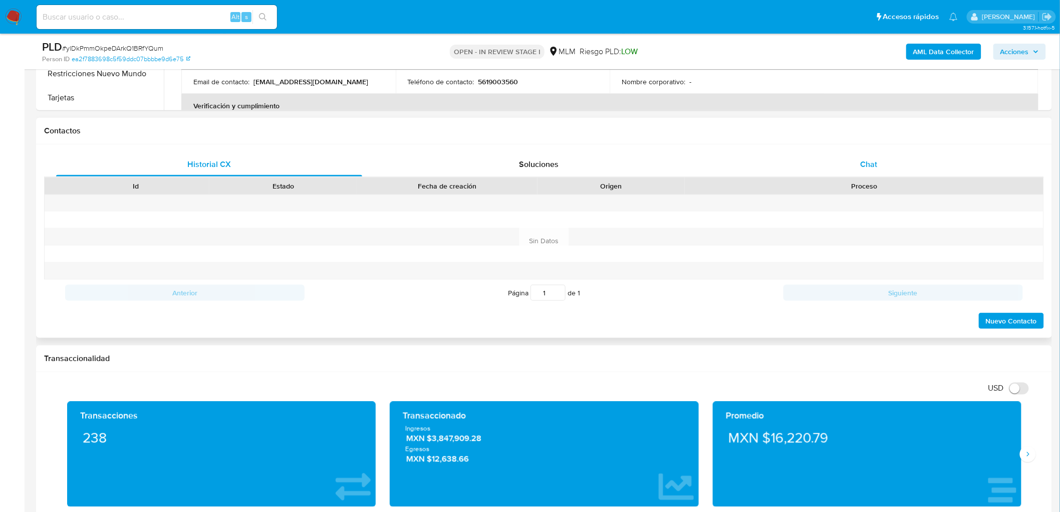
click at [894, 160] on div "Chat" at bounding box center [869, 164] width 306 height 24
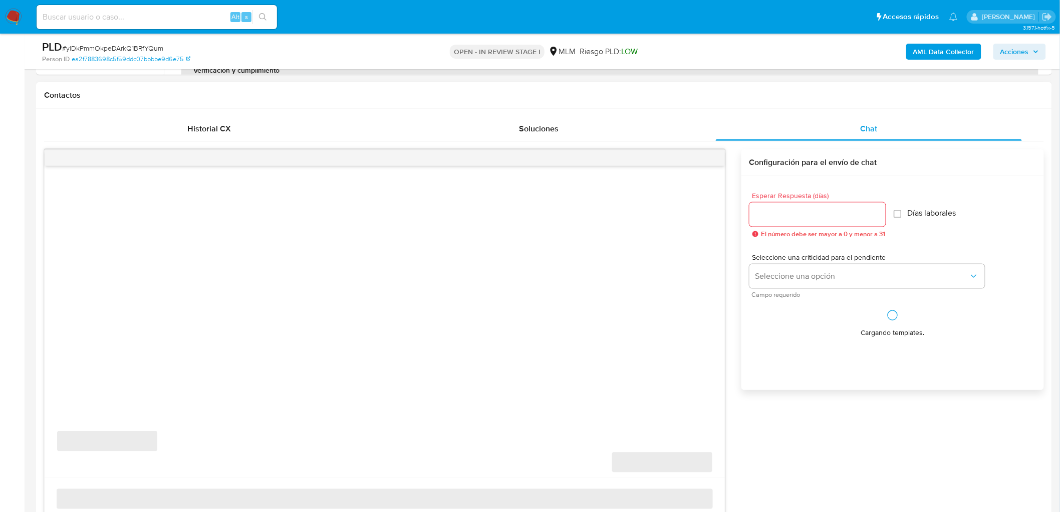
scroll to position [462, 0]
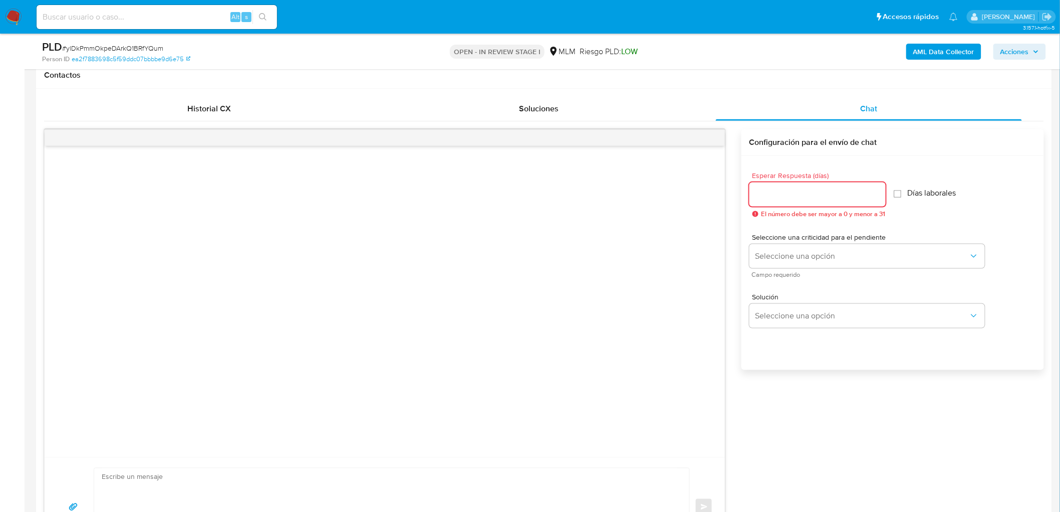
click at [793, 189] on input "Esperar Respuesta (días)" at bounding box center [818, 194] width 136 height 13
type input "5"
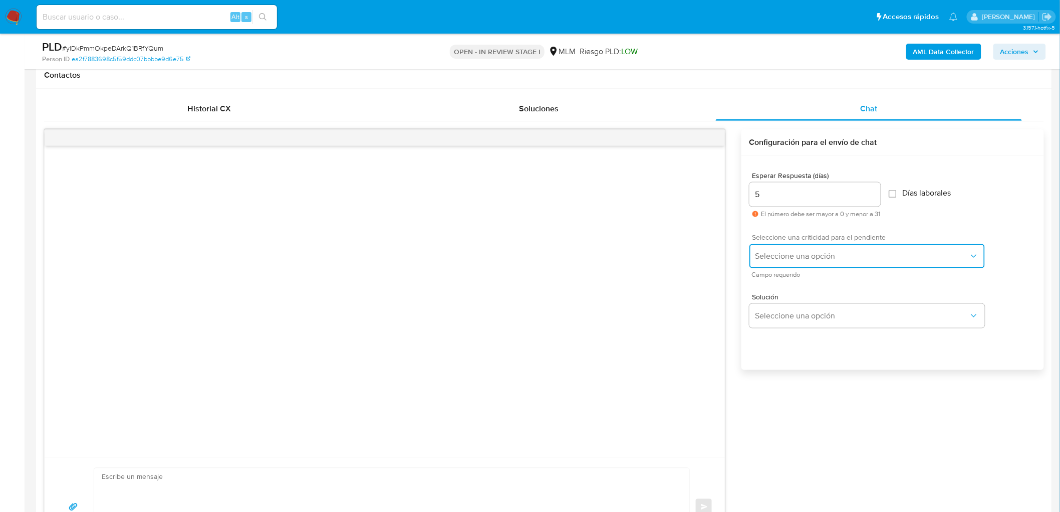
click at [795, 251] on span "Seleccione una opción" at bounding box center [862, 256] width 213 height 10
click at [788, 271] on div "HIGH" at bounding box center [864, 277] width 219 height 20
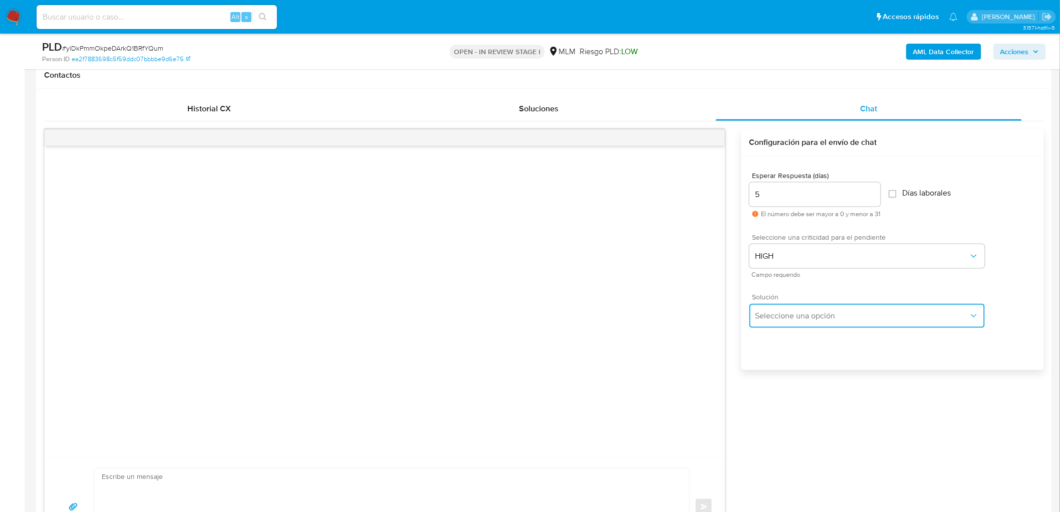
click at [793, 311] on span "Seleccione una opción" at bounding box center [862, 316] width 213 height 10
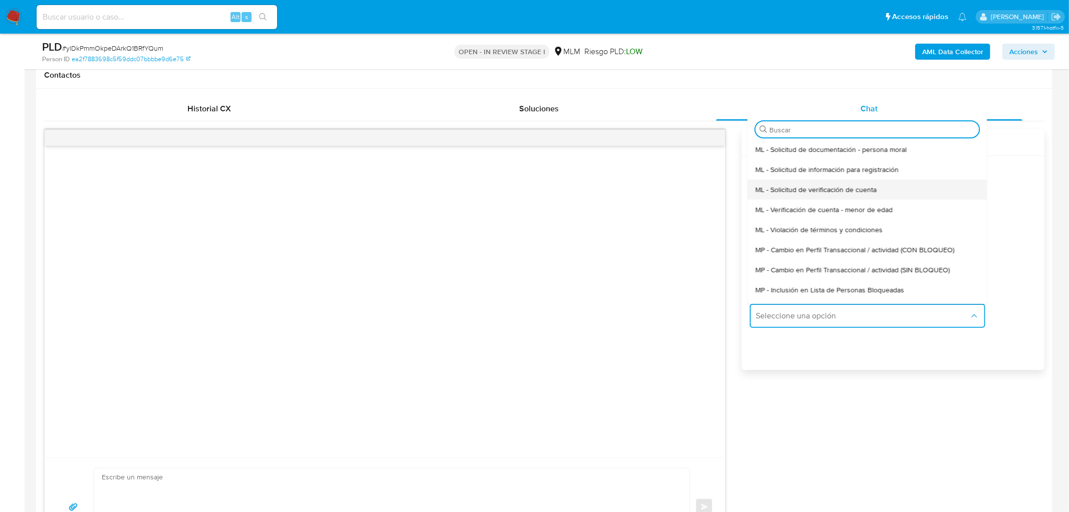
click at [816, 185] on span "ML - Solicitud de verificación de cuenta" at bounding box center [815, 189] width 121 height 9
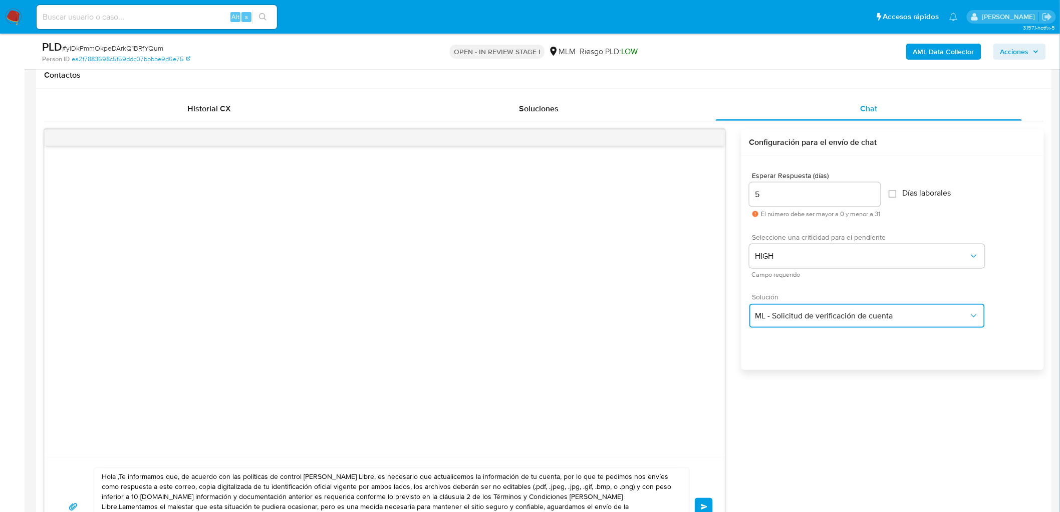
scroll to position [629, 0]
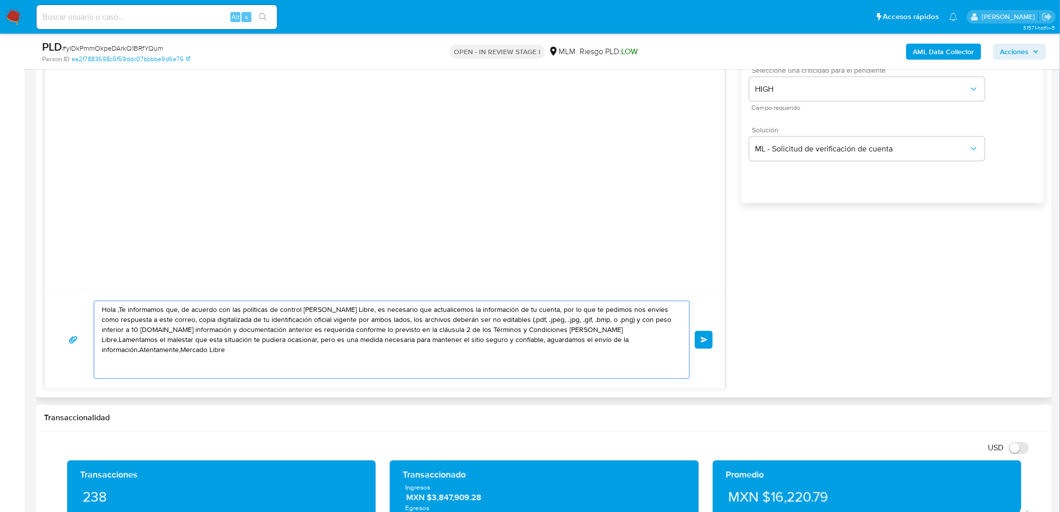
drag, startPoint x: 671, startPoint y: 367, endPoint x: 81, endPoint y: 293, distance: 594.8
click at [81, 293] on div "Hola ,Te informamos que, de acuerdo con las políticas de control de Mercado Lib…" at bounding box center [385, 339] width 680 height 99
paste textarea "Estimado Yazmin Arratia Saavedra. Te comunicamos que se ha identificado un camb…"
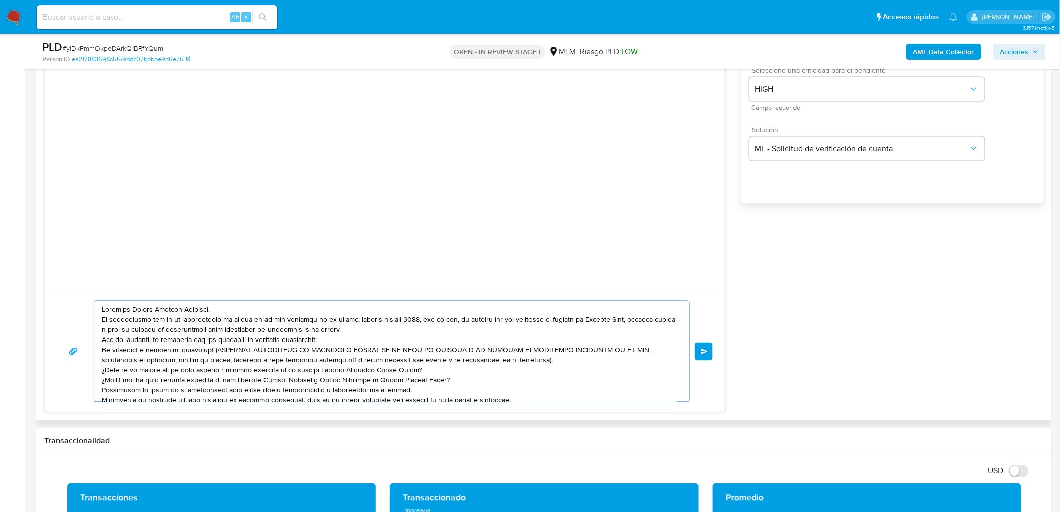
scroll to position [24, 0]
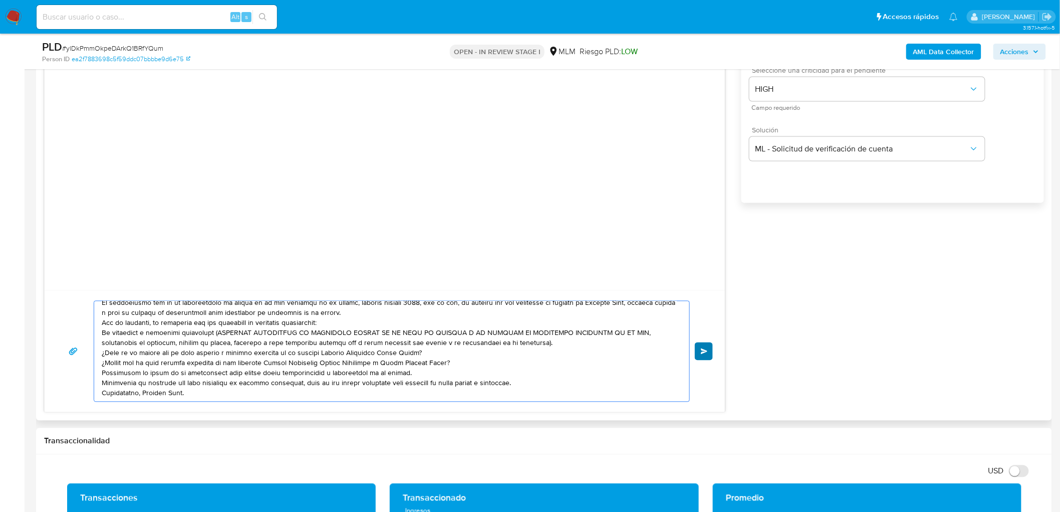
type textarea "Estimado Yazmin Arratia Saavedra. Te comunicamos que se ha identificado un camb…"
click at [707, 349] on span "Enviar" at bounding box center [704, 351] width 7 height 6
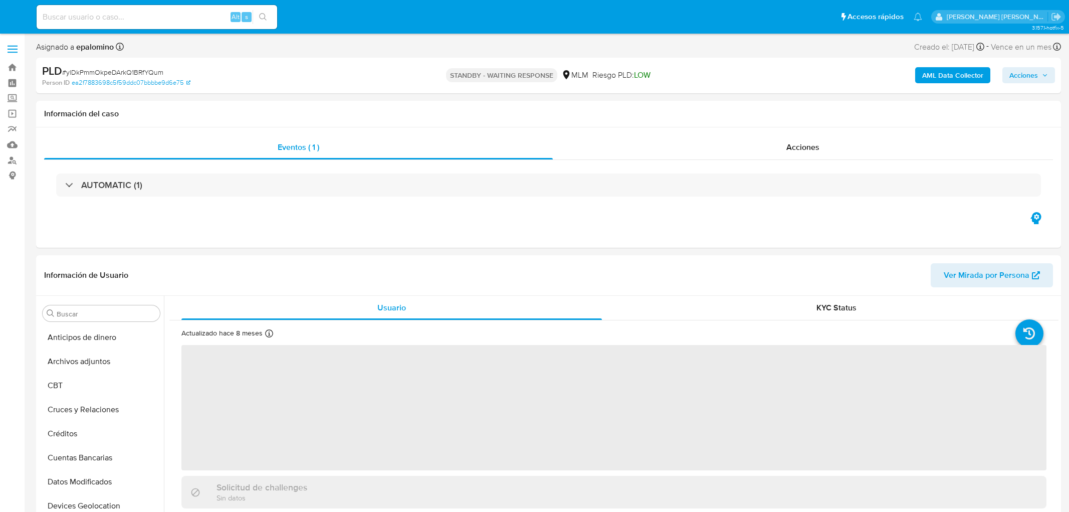
select select "10"
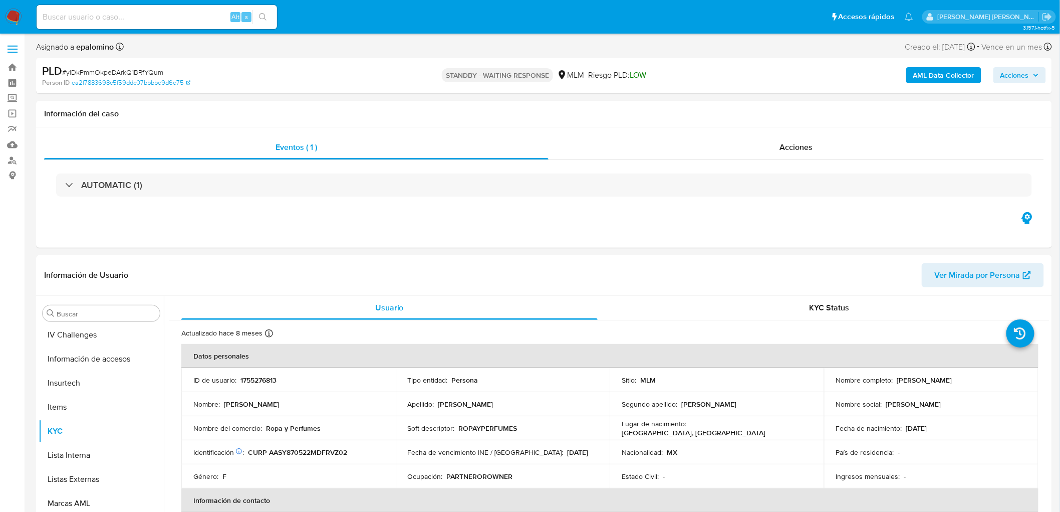
scroll to position [423, 0]
click at [130, 70] on span "# ylDkPmmOkpeDArkQ1BRfYQum" at bounding box center [112, 72] width 101 height 10
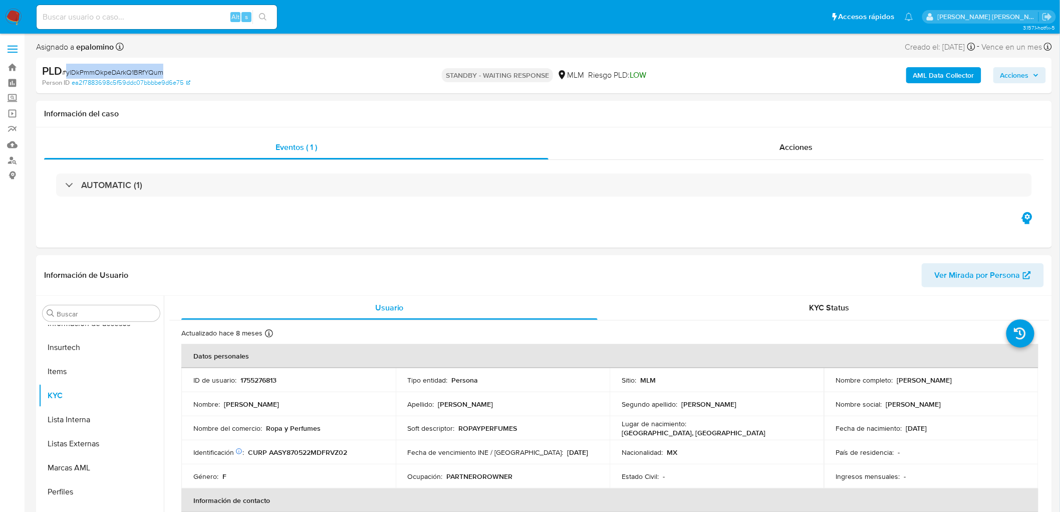
click at [130, 70] on span "# ylDkPmmOkpeDArkQ1BRfYQum" at bounding box center [112, 72] width 101 height 10
copy span "ylDkPmmOkpeDArkQ1BRfYQum"
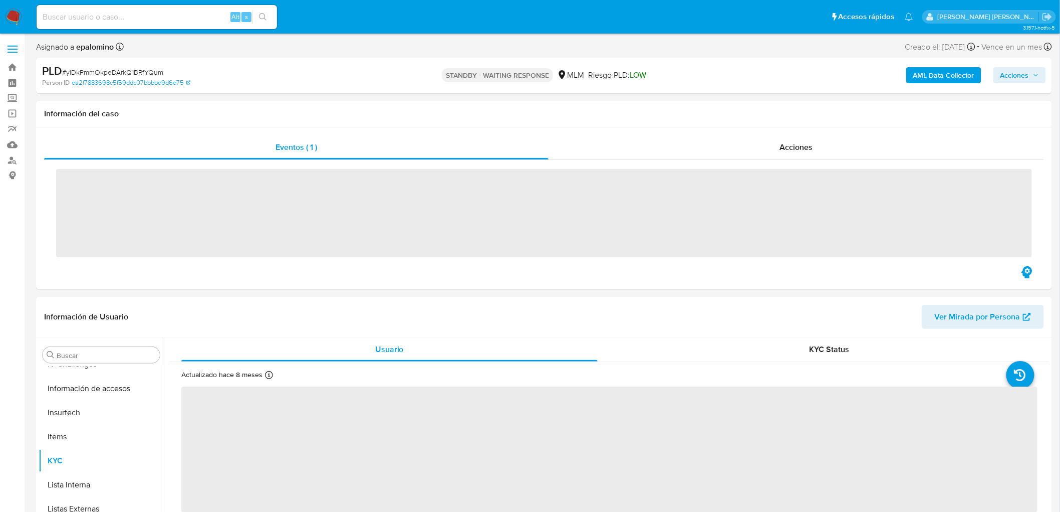
scroll to position [423, 0]
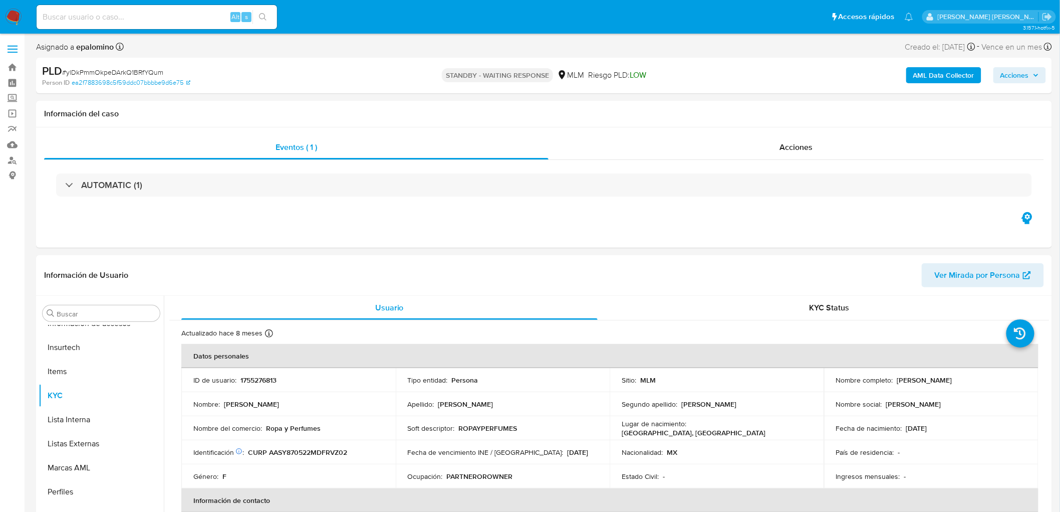
select select "10"
